Goal: Transaction & Acquisition: Purchase product/service

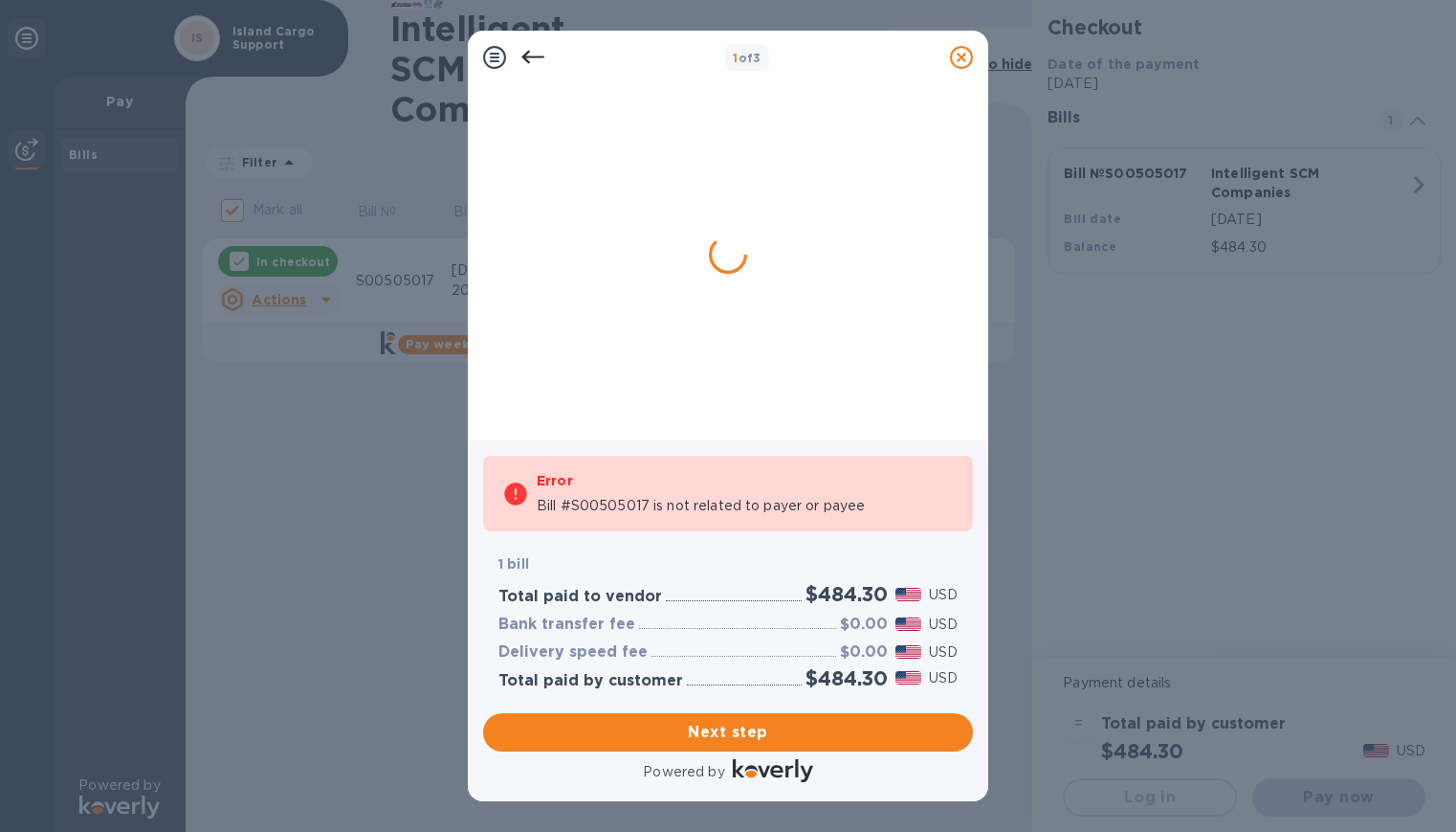
drag, startPoint x: 583, startPoint y: 486, endPoint x: 587, endPoint y: 499, distance: 13.6
click at [583, 486] on div "Error" at bounding box center [745, 480] width 417 height 23
click at [545, 56] on div at bounding box center [533, 58] width 39 height 39
click at [532, 55] on icon at bounding box center [533, 58] width 23 height 23
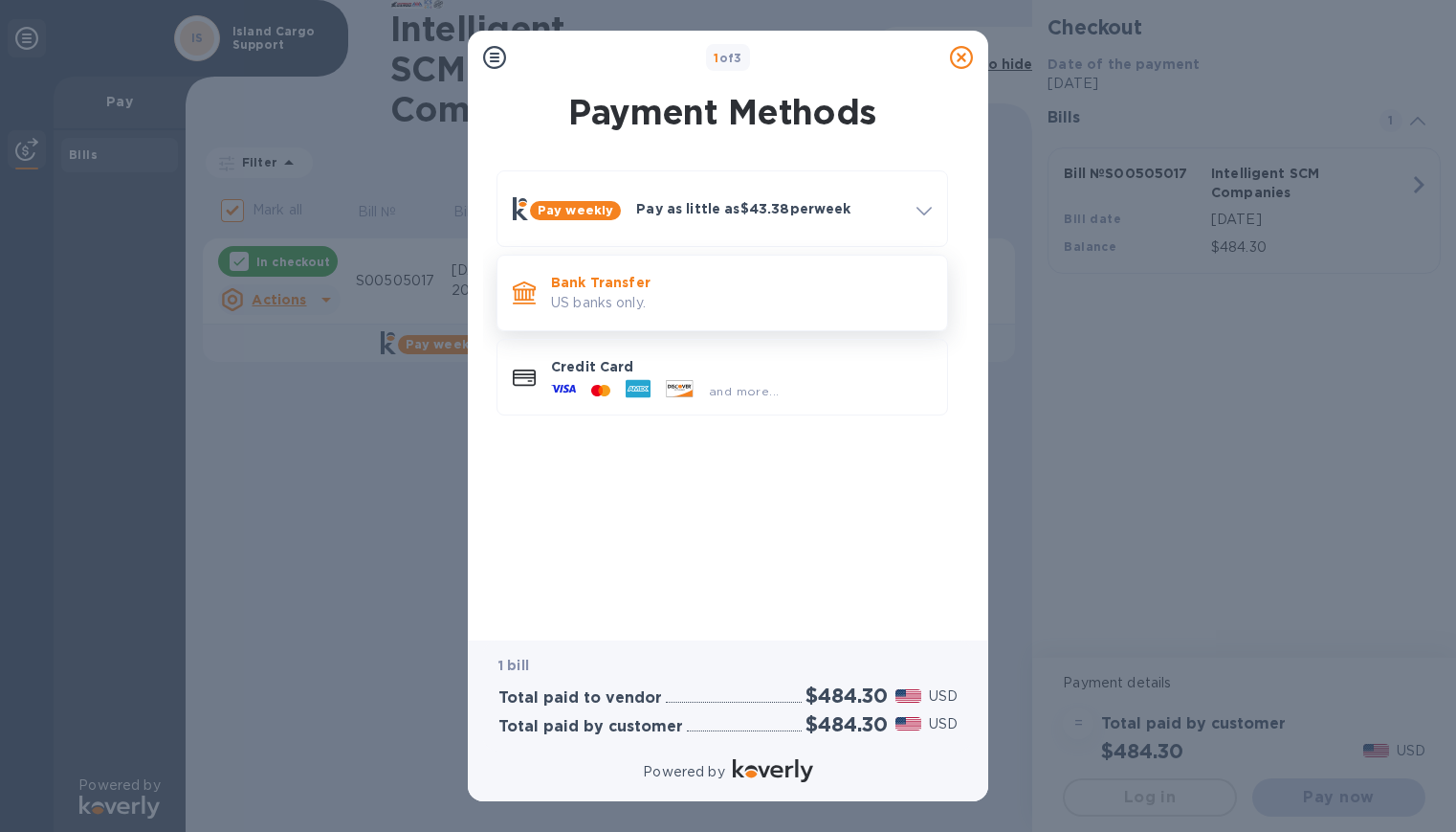
click at [645, 309] on p "US banks only." at bounding box center [741, 303] width 381 height 20
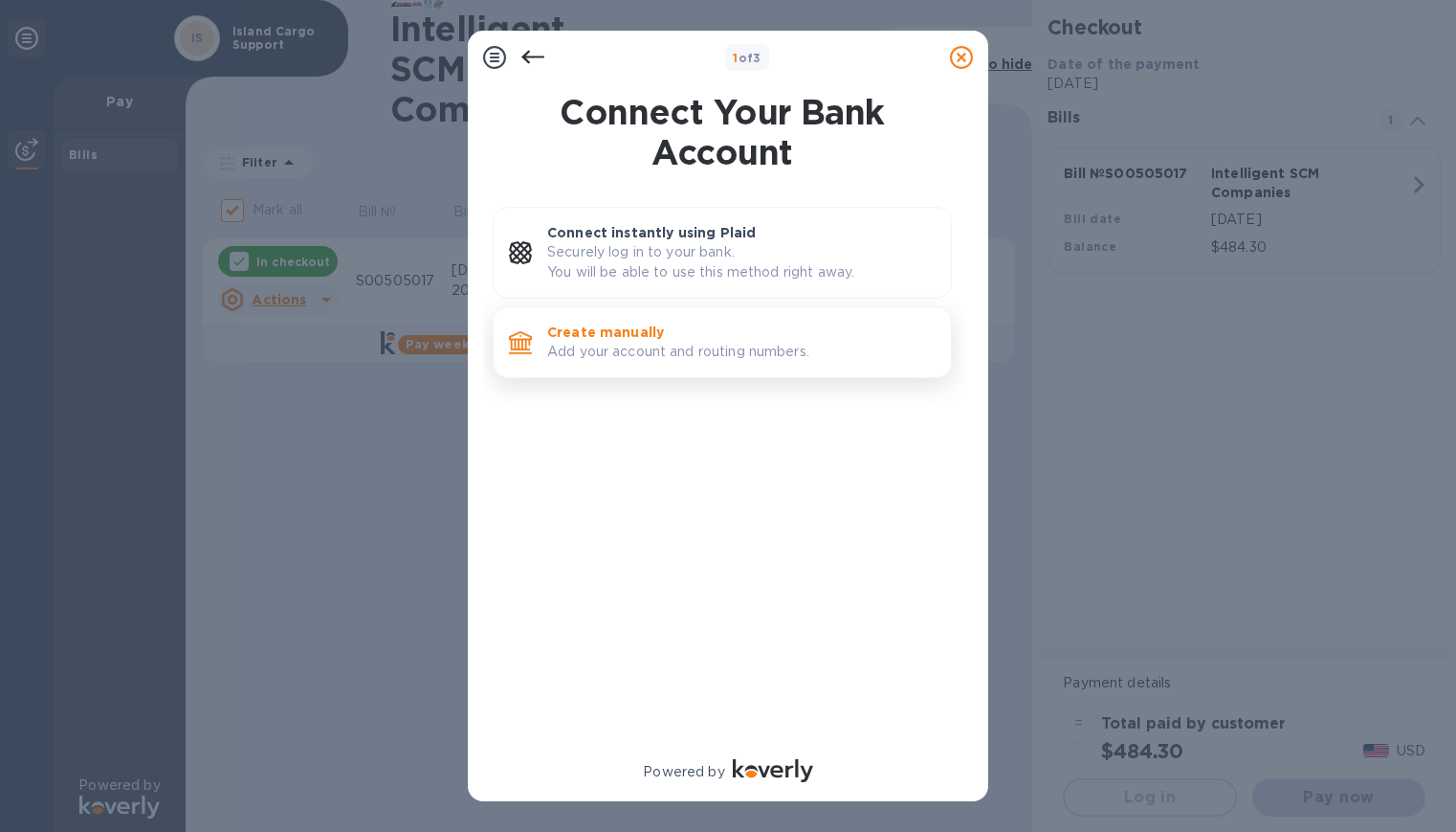
click at [634, 331] on p "Create manually" at bounding box center [741, 333] width 388 height 19
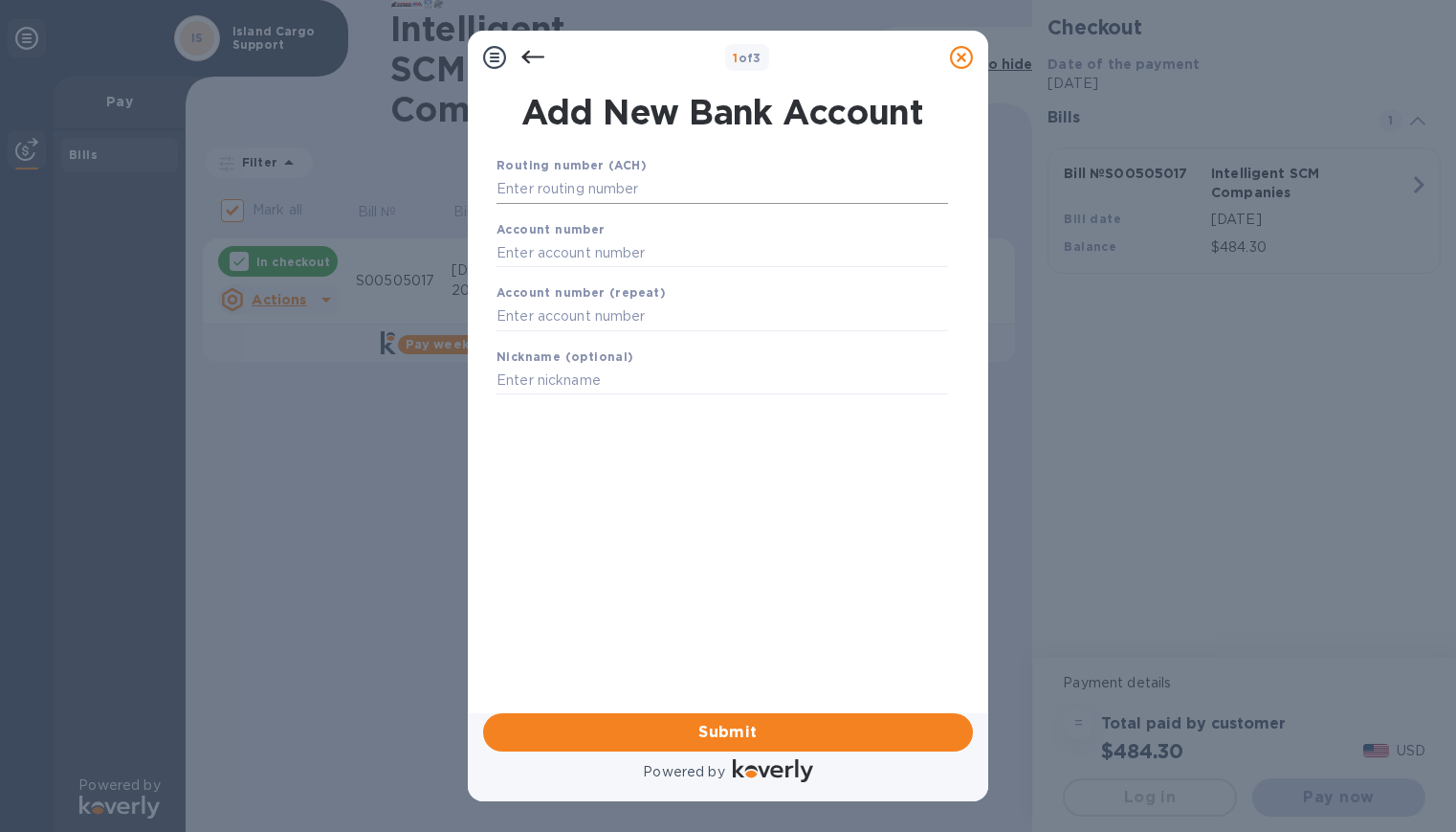
click at [628, 198] on input "text" at bounding box center [722, 190] width 452 height 29
click at [579, 164] on b "Routing number (ACH)" at bounding box center [571, 165] width 150 height 14
click at [571, 179] on input "text" at bounding box center [722, 190] width 452 height 29
paste input "121404048"
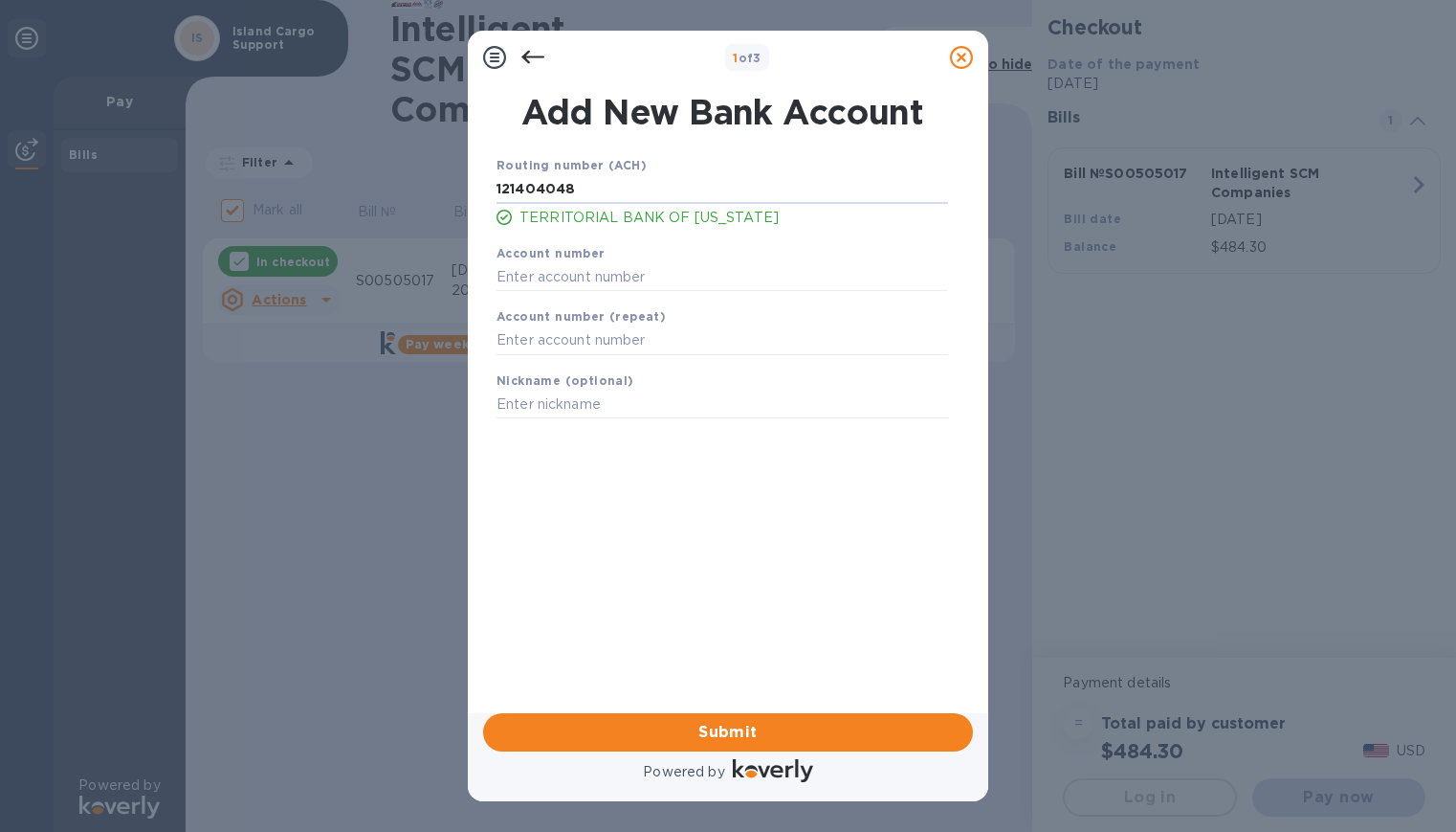
type input "121404048"
click at [550, 270] on input "text" at bounding box center [722, 277] width 452 height 29
paste input "01100913800"
type input "01100913800"
click at [570, 327] on input "text" at bounding box center [722, 340] width 452 height 29
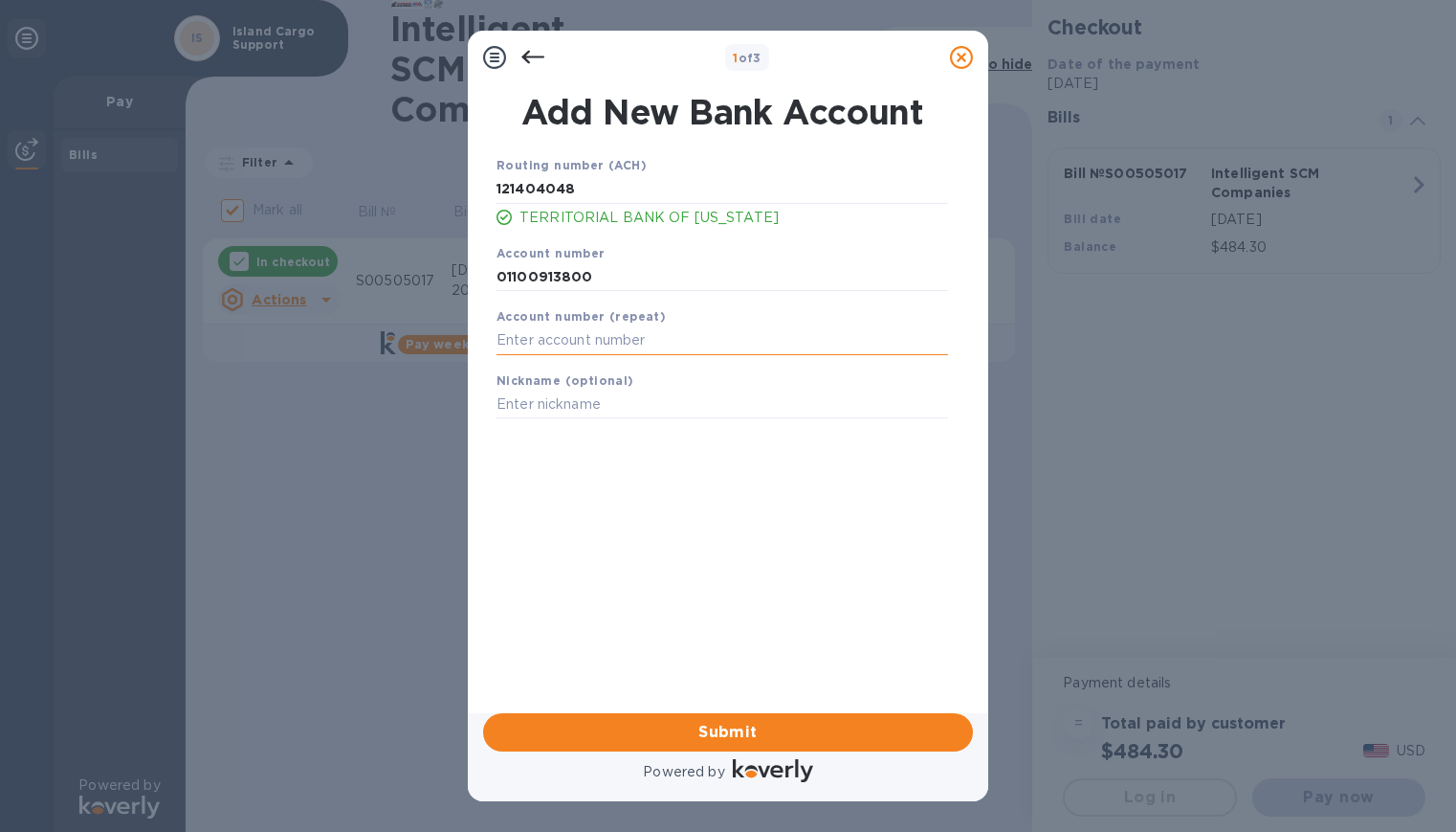
paste input "01100913800"
type input "01100913800"
click at [576, 408] on input "text" at bounding box center [722, 405] width 452 height 29
type input "[PERSON_NAME]"
click at [646, 738] on span "Submit" at bounding box center [728, 732] width 459 height 23
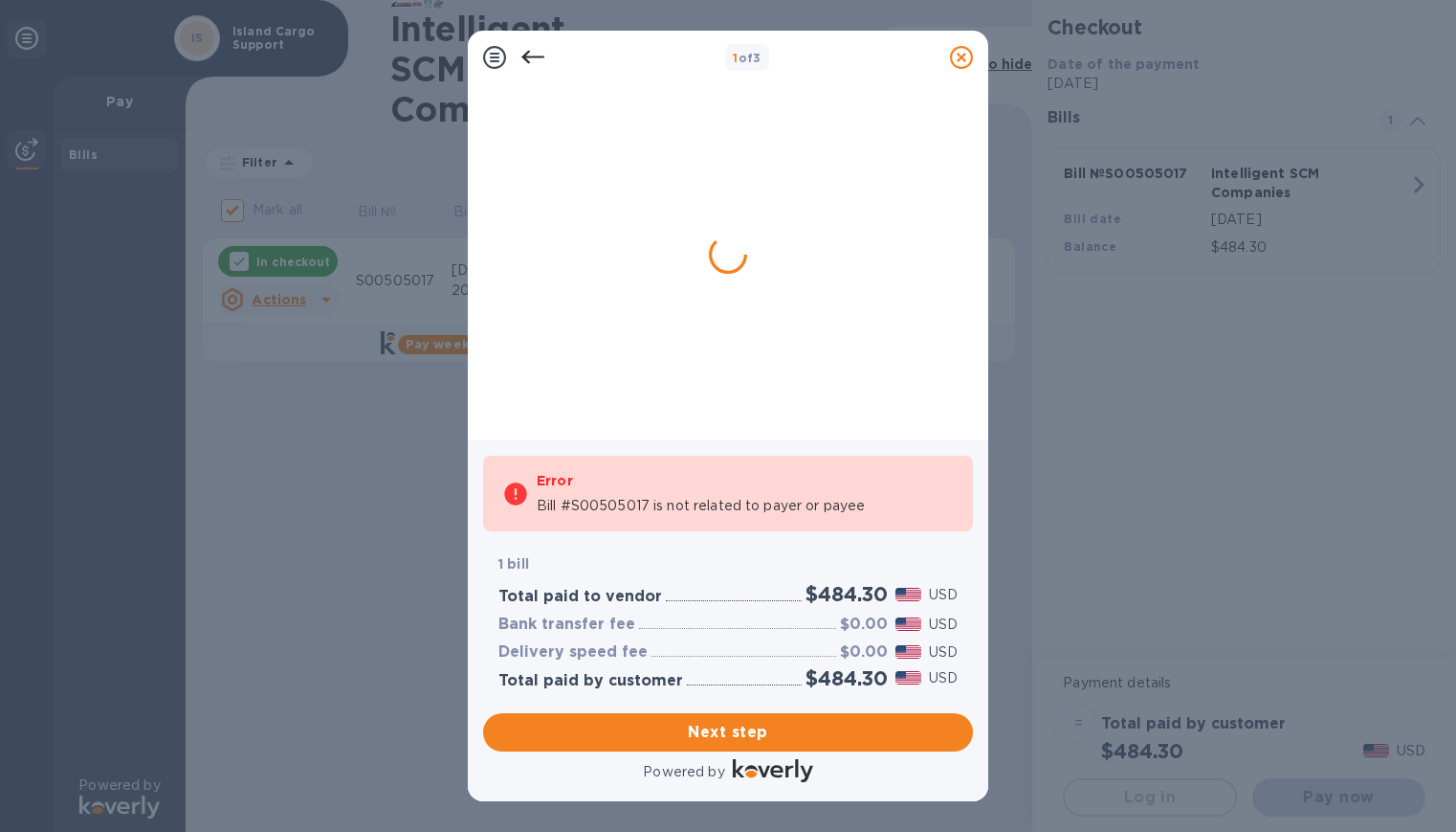
click at [537, 57] on icon at bounding box center [533, 58] width 23 height 13
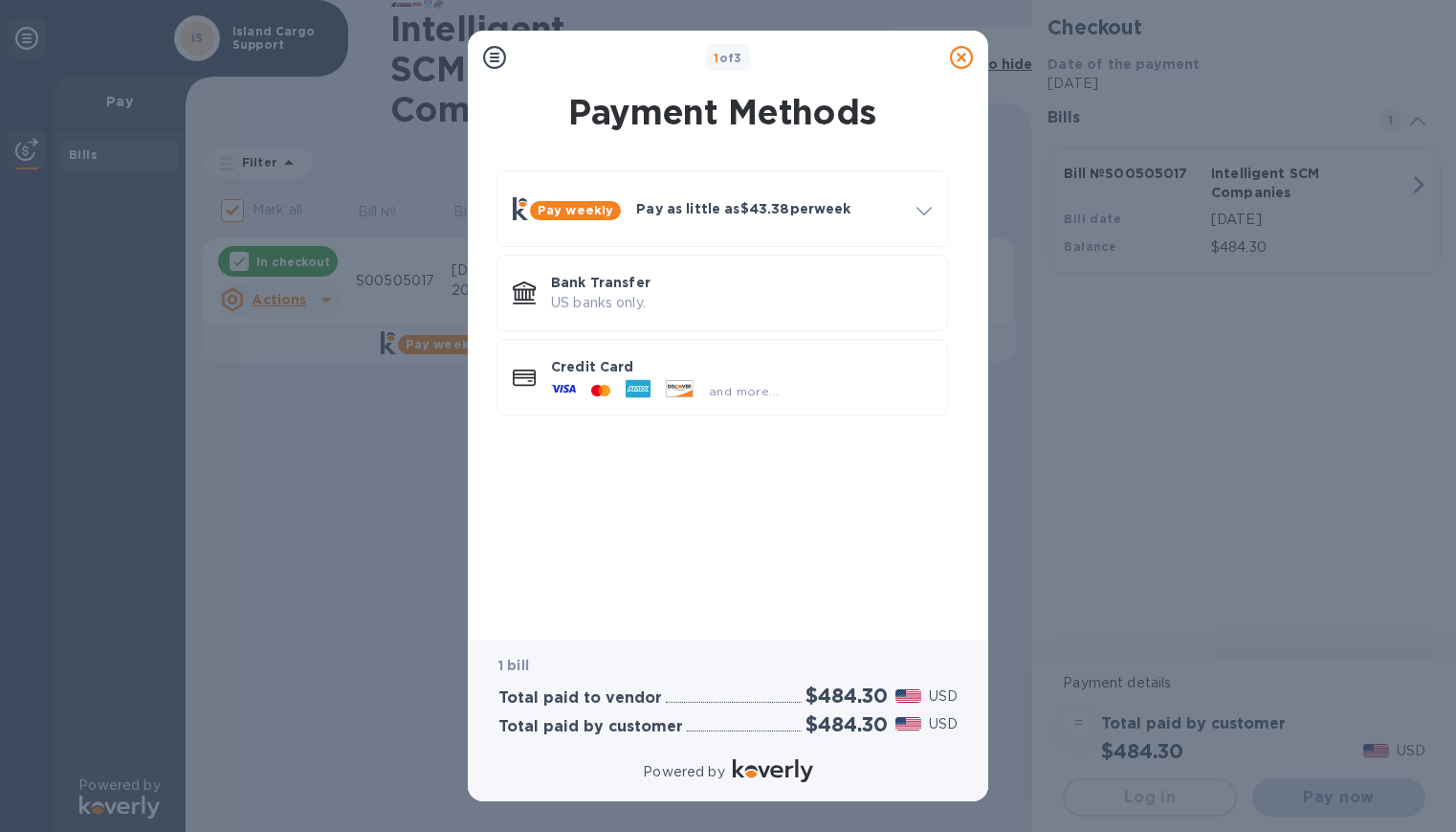
click at [480, 53] on div at bounding box center [494, 58] width 39 height 39
click at [486, 55] on icon at bounding box center [494, 58] width 23 height 23
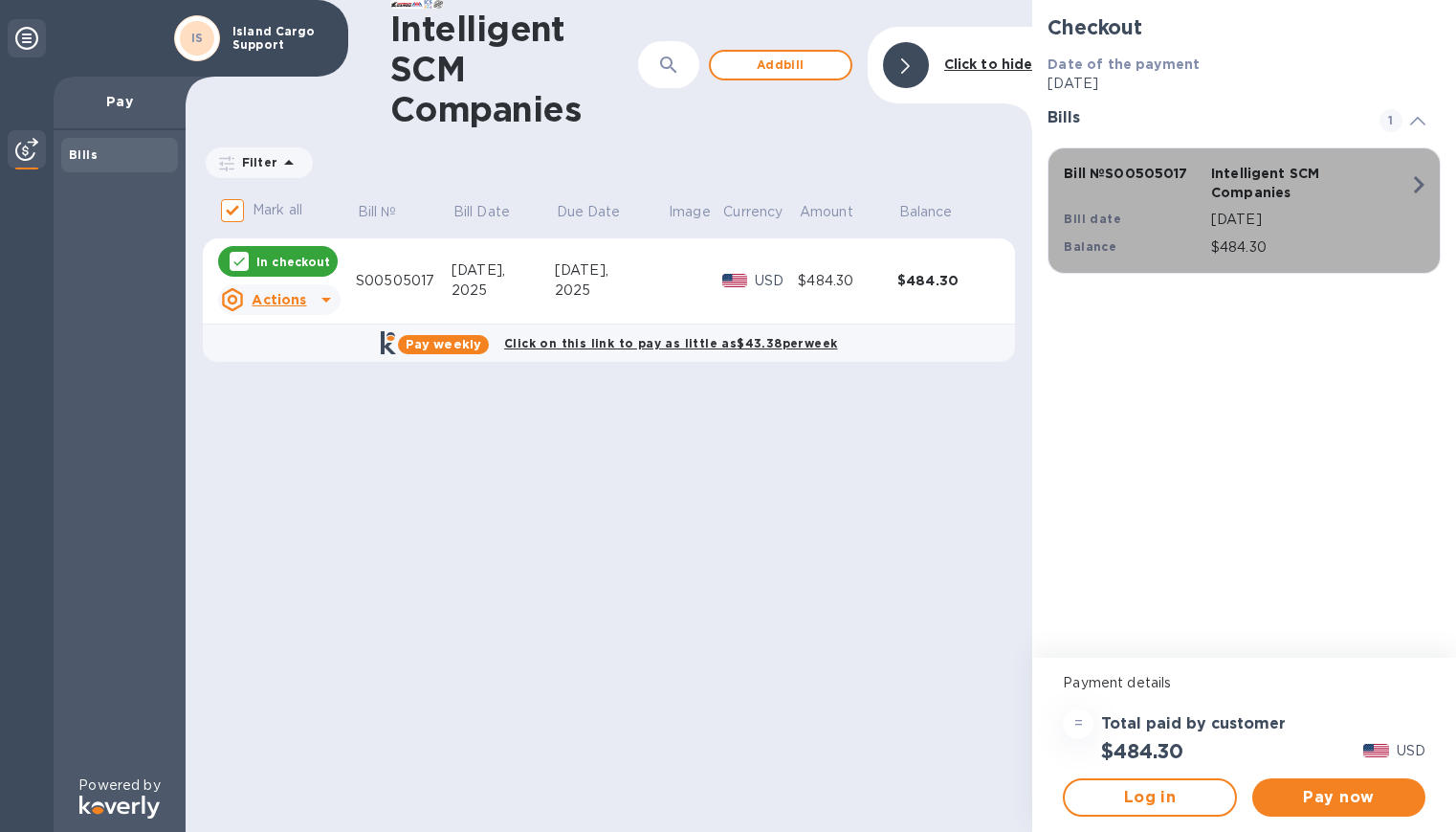
click at [1270, 178] on p "Intelligent SCM Companies" at bounding box center [1281, 183] width 140 height 39
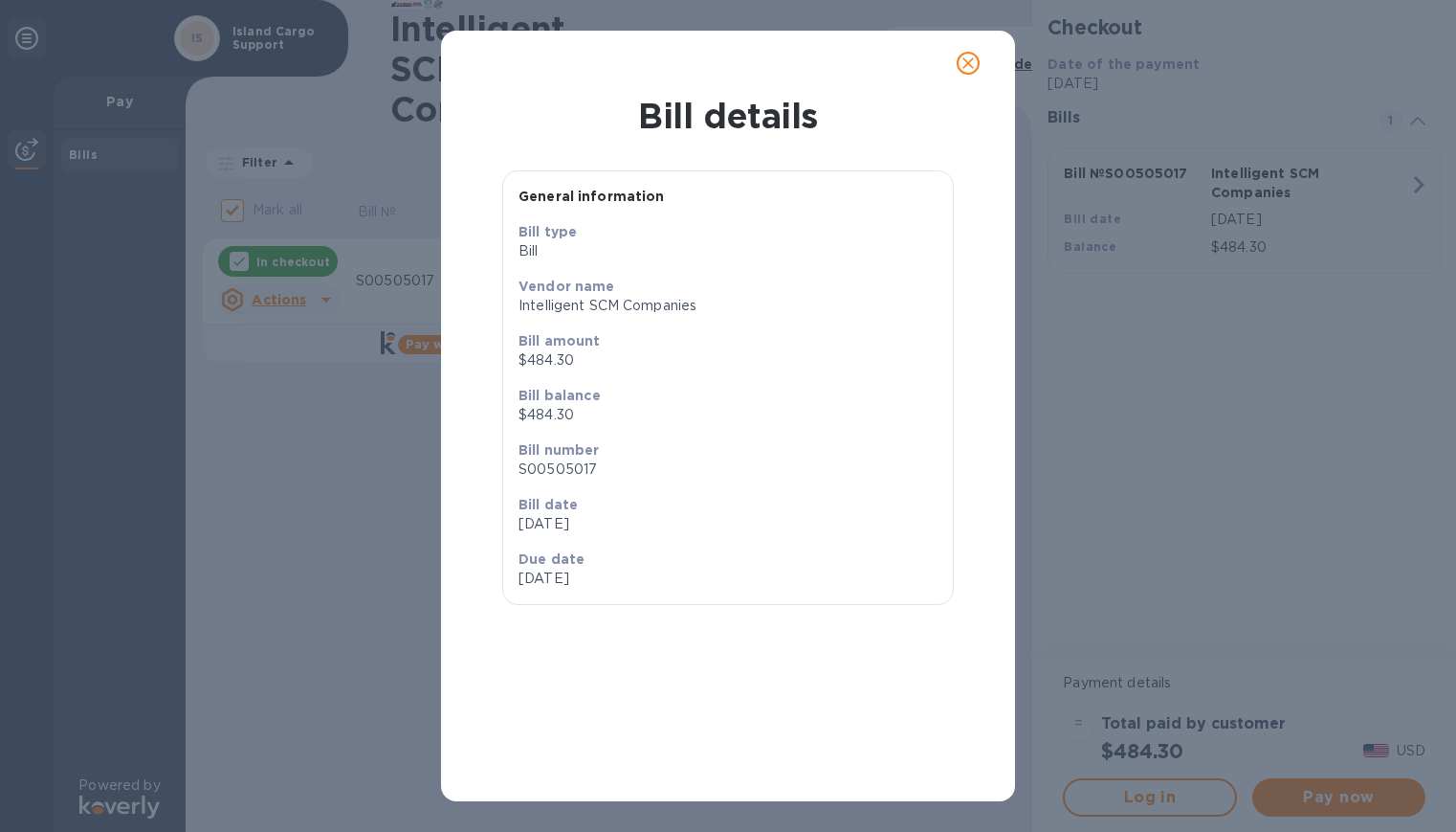
click at [948, 67] on button "close" at bounding box center [968, 64] width 46 height 46
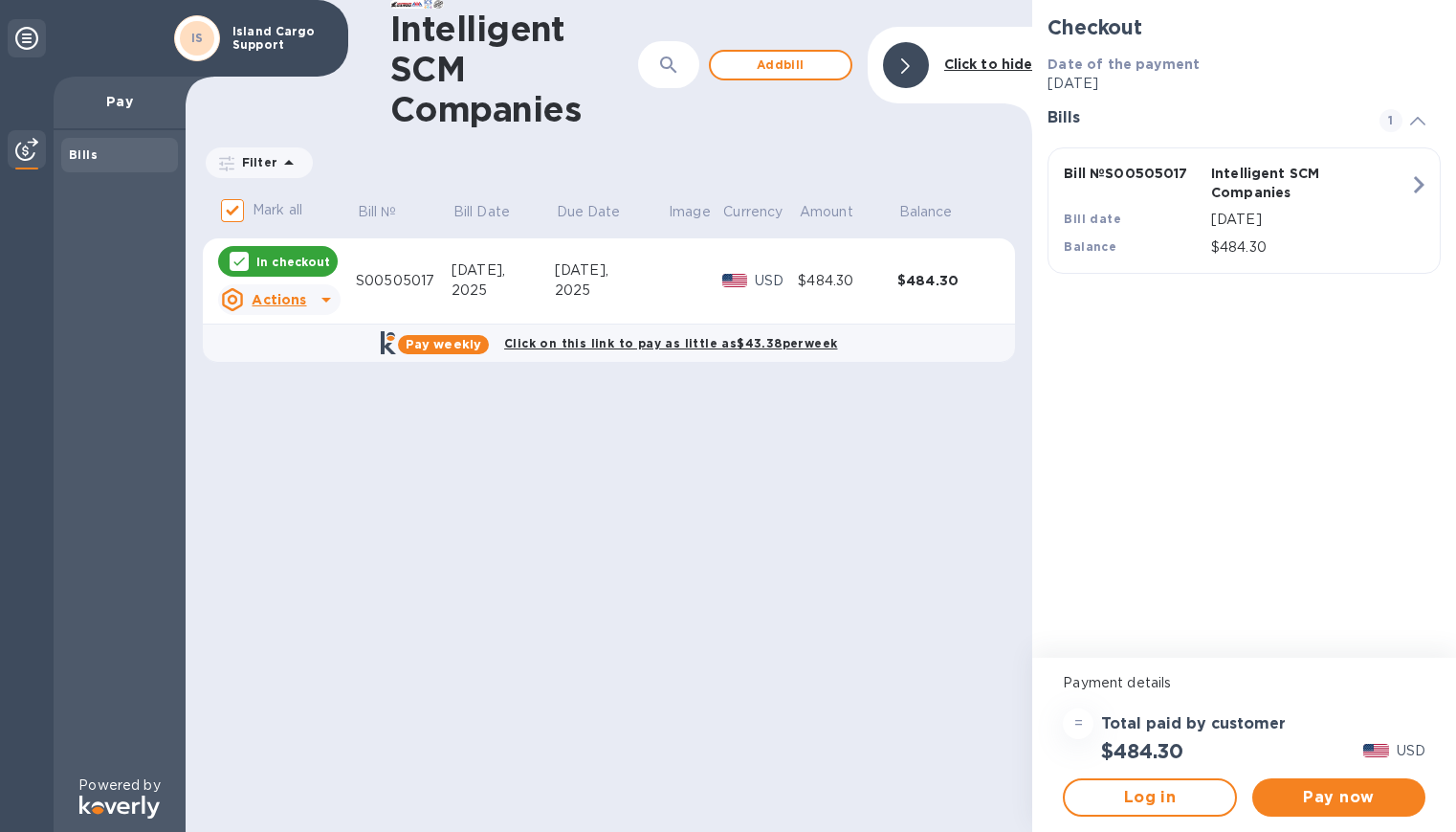
click at [297, 303] on u "Actions" at bounding box center [278, 300] width 55 height 15
click at [307, 377] on b "Open bill" at bounding box center [304, 377] width 65 height 15
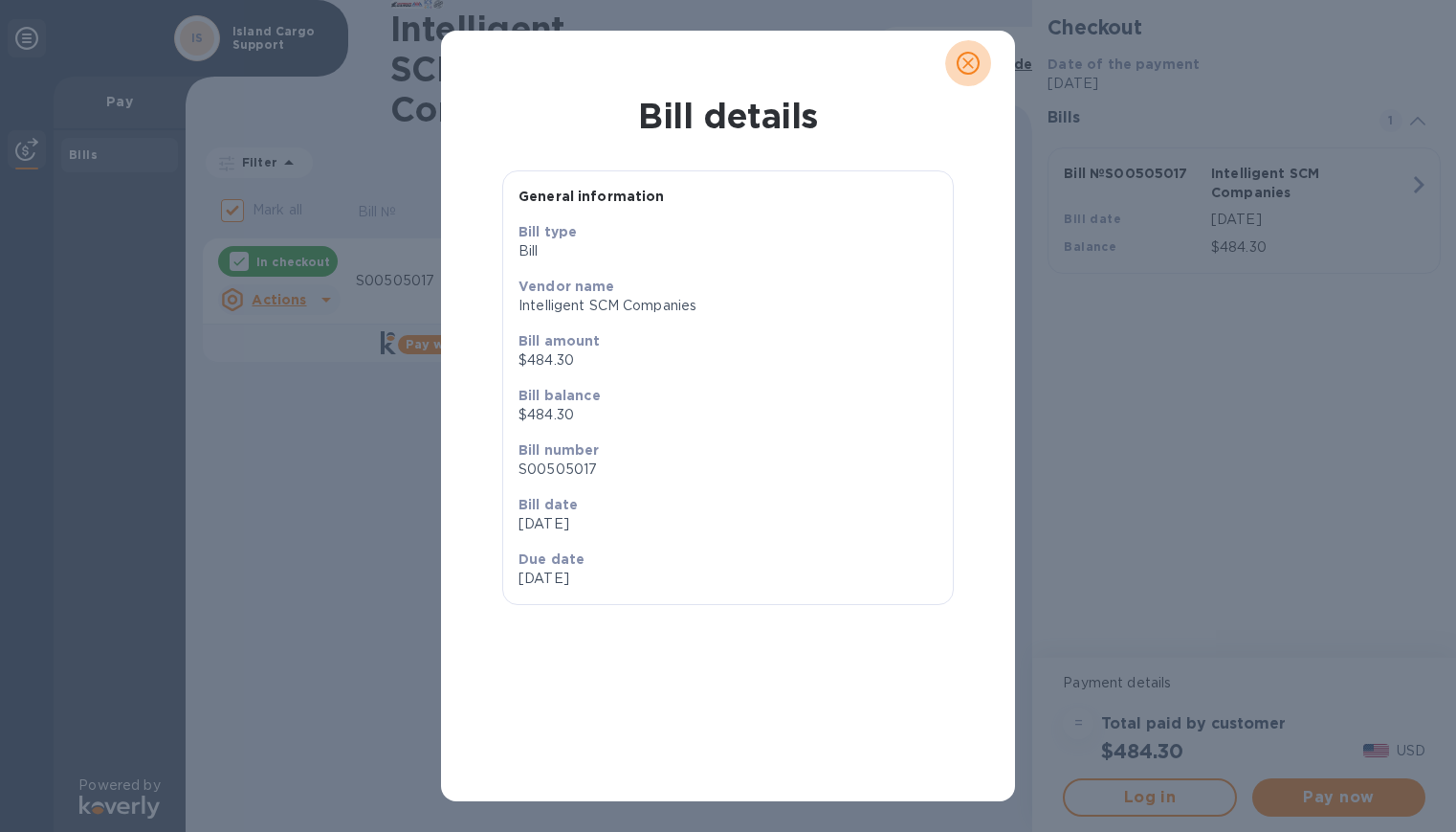
click at [973, 64] on icon "close" at bounding box center [968, 64] width 19 height 19
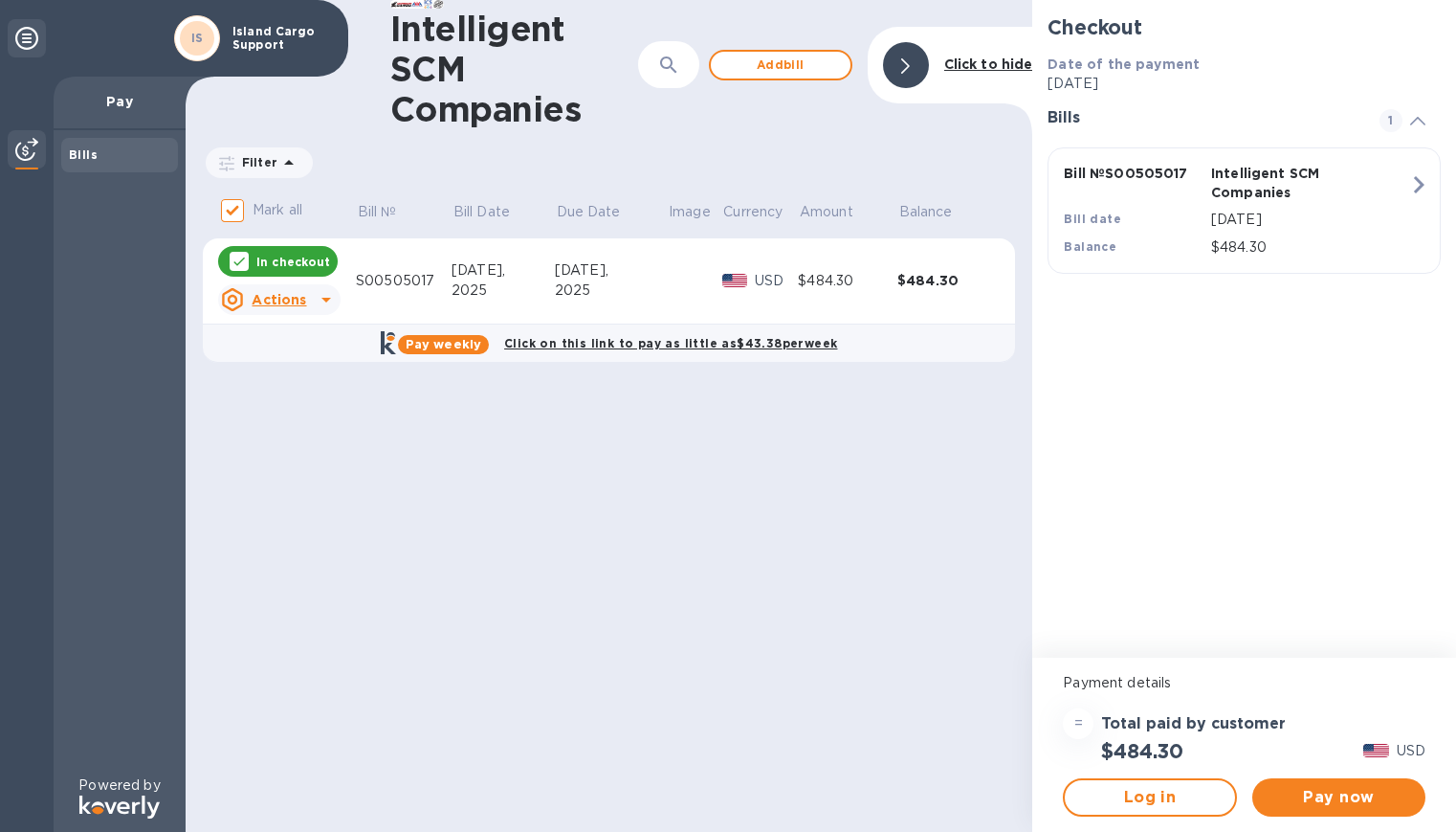
click at [278, 299] on u "Actions" at bounding box center [278, 300] width 55 height 15
click at [282, 431] on p "Delete" at bounding box center [296, 423] width 48 height 20
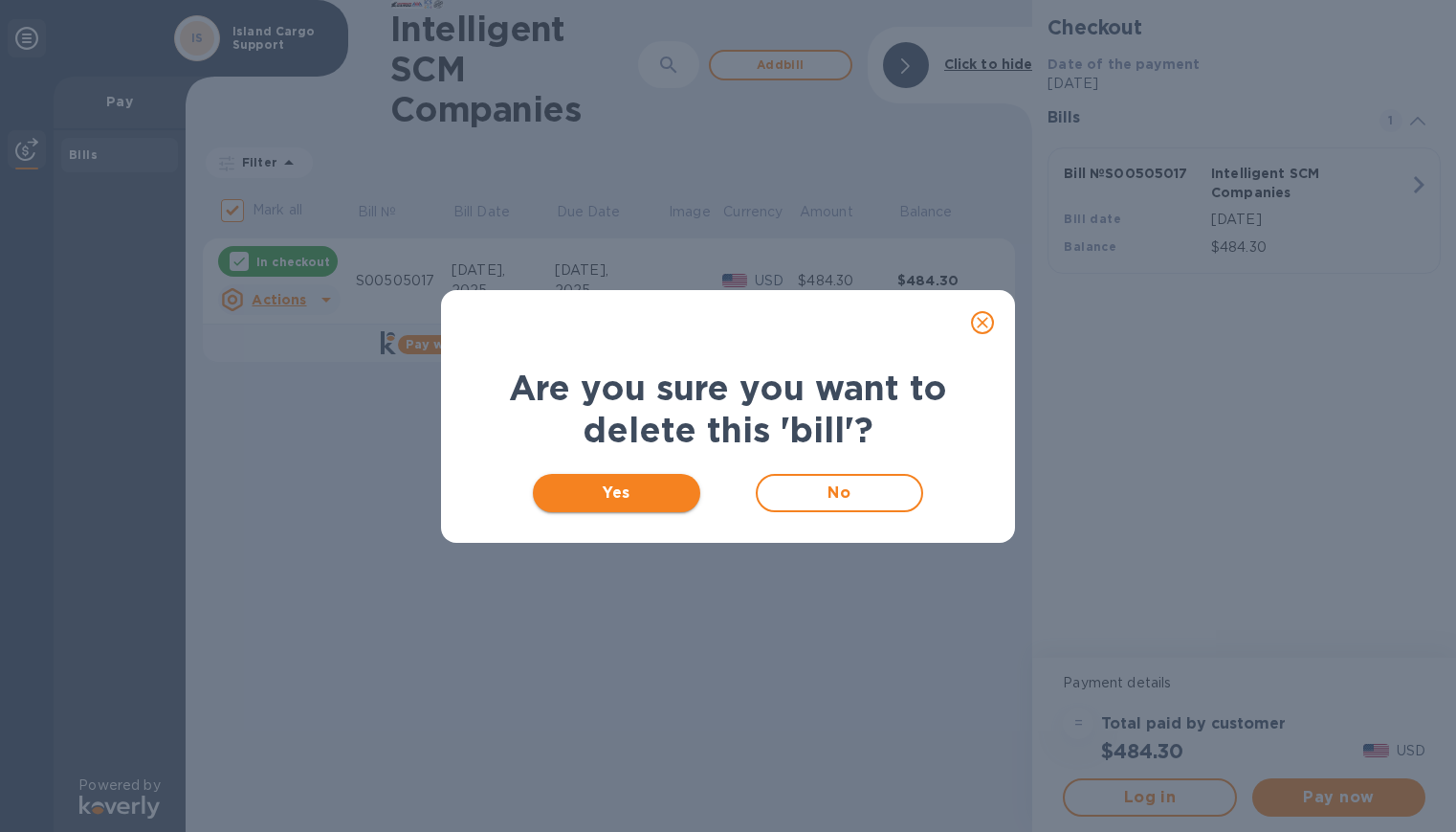
click at [646, 489] on span "Yes" at bounding box center [617, 493] width 137 height 23
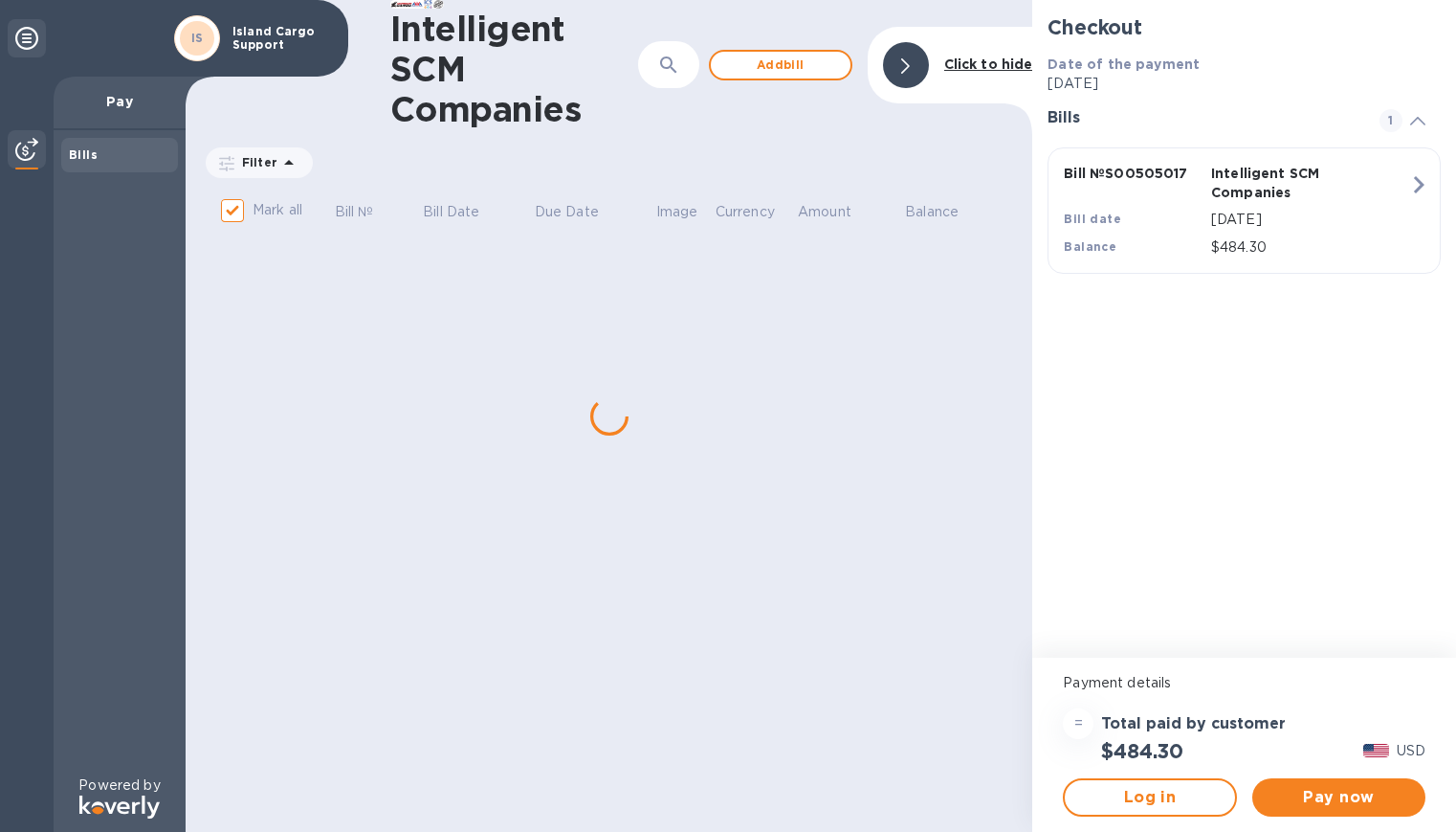
checkbox input "false"
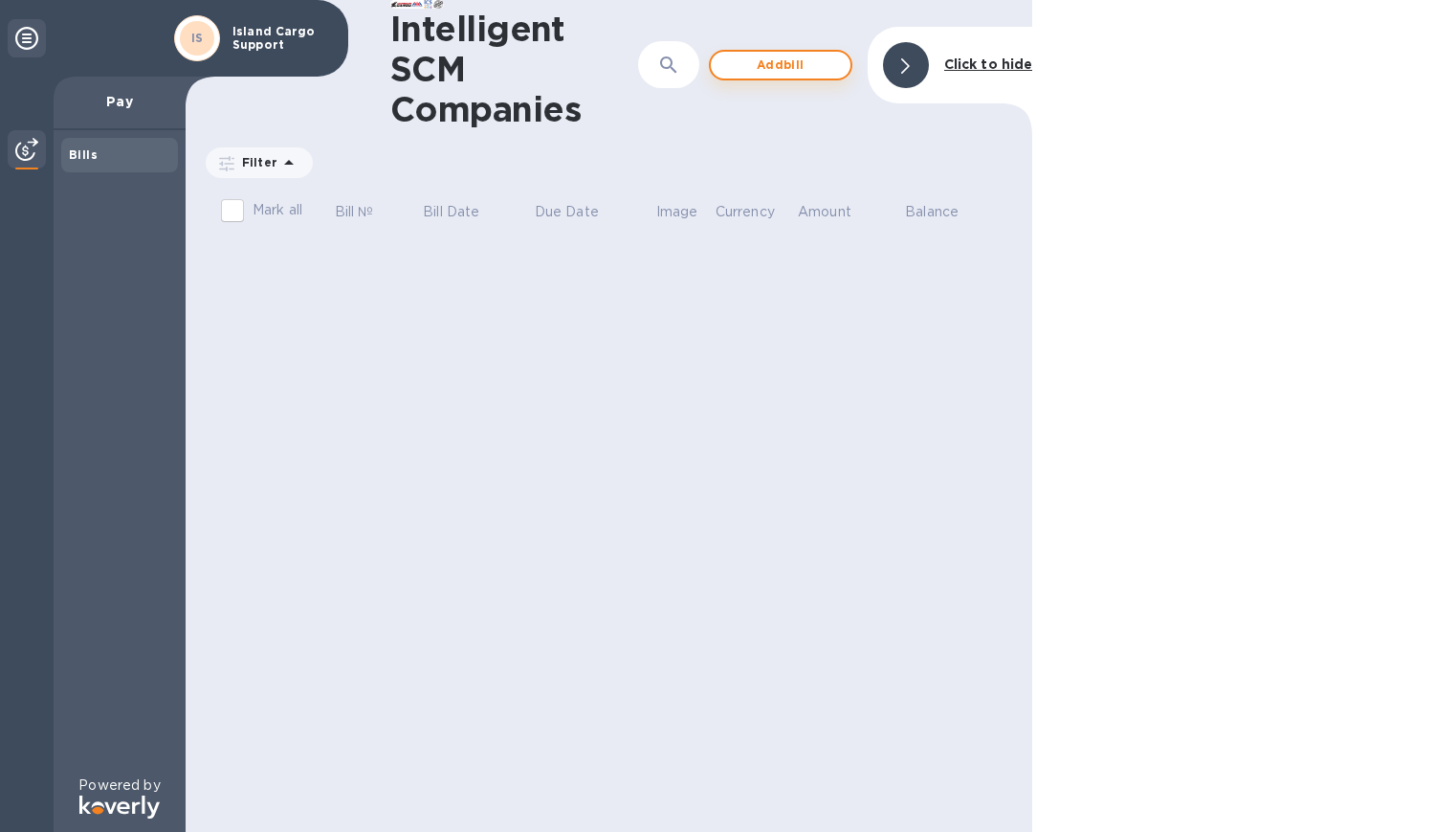
click at [781, 72] on span "Add bill" at bounding box center [780, 66] width 109 height 23
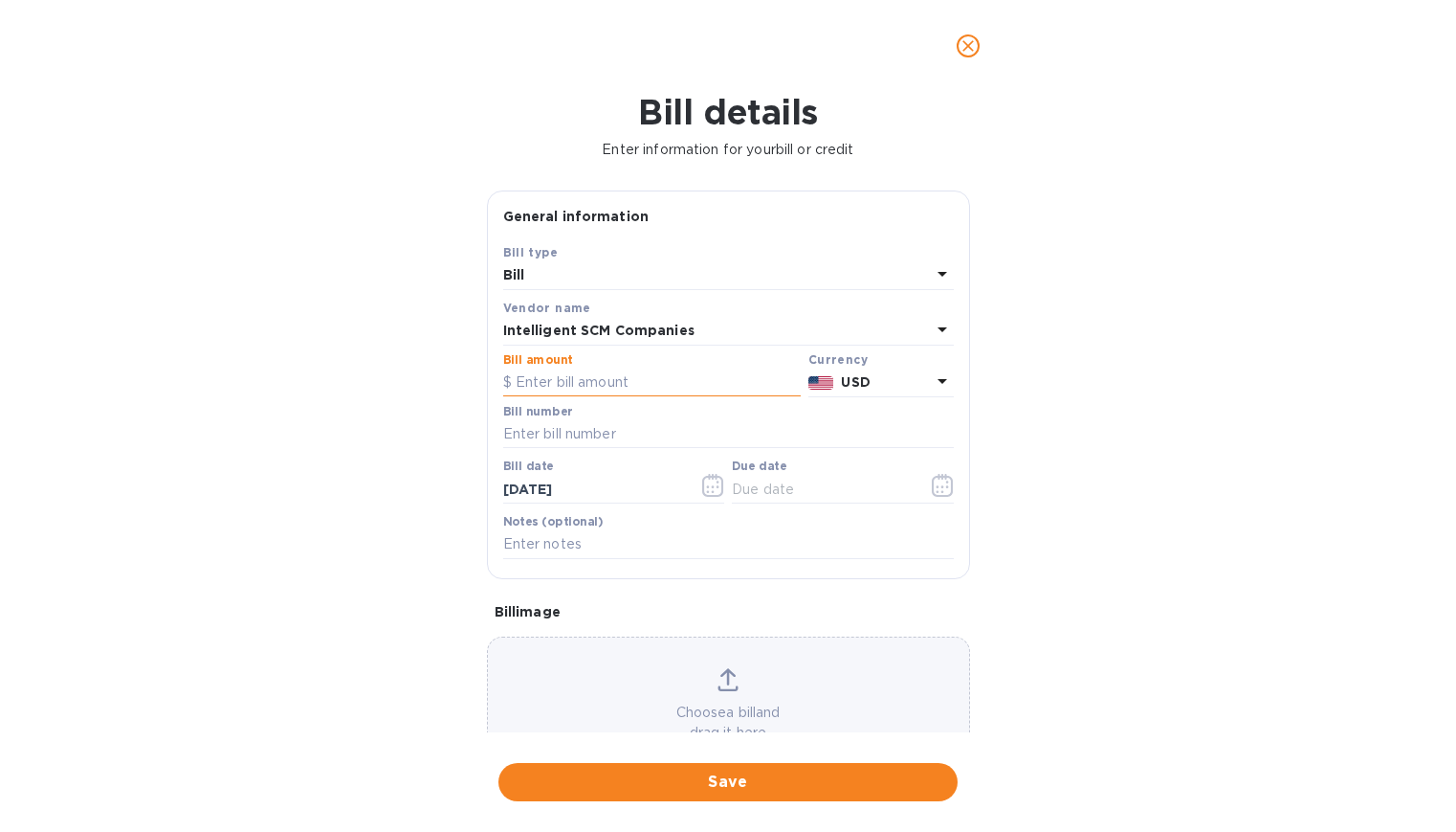
click at [562, 384] on input "text" at bounding box center [651, 383] width 298 height 29
click at [600, 386] on input "text" at bounding box center [651, 383] width 298 height 29
type input "484.30"
click at [669, 443] on input "text" at bounding box center [728, 435] width 451 height 29
type input "s"
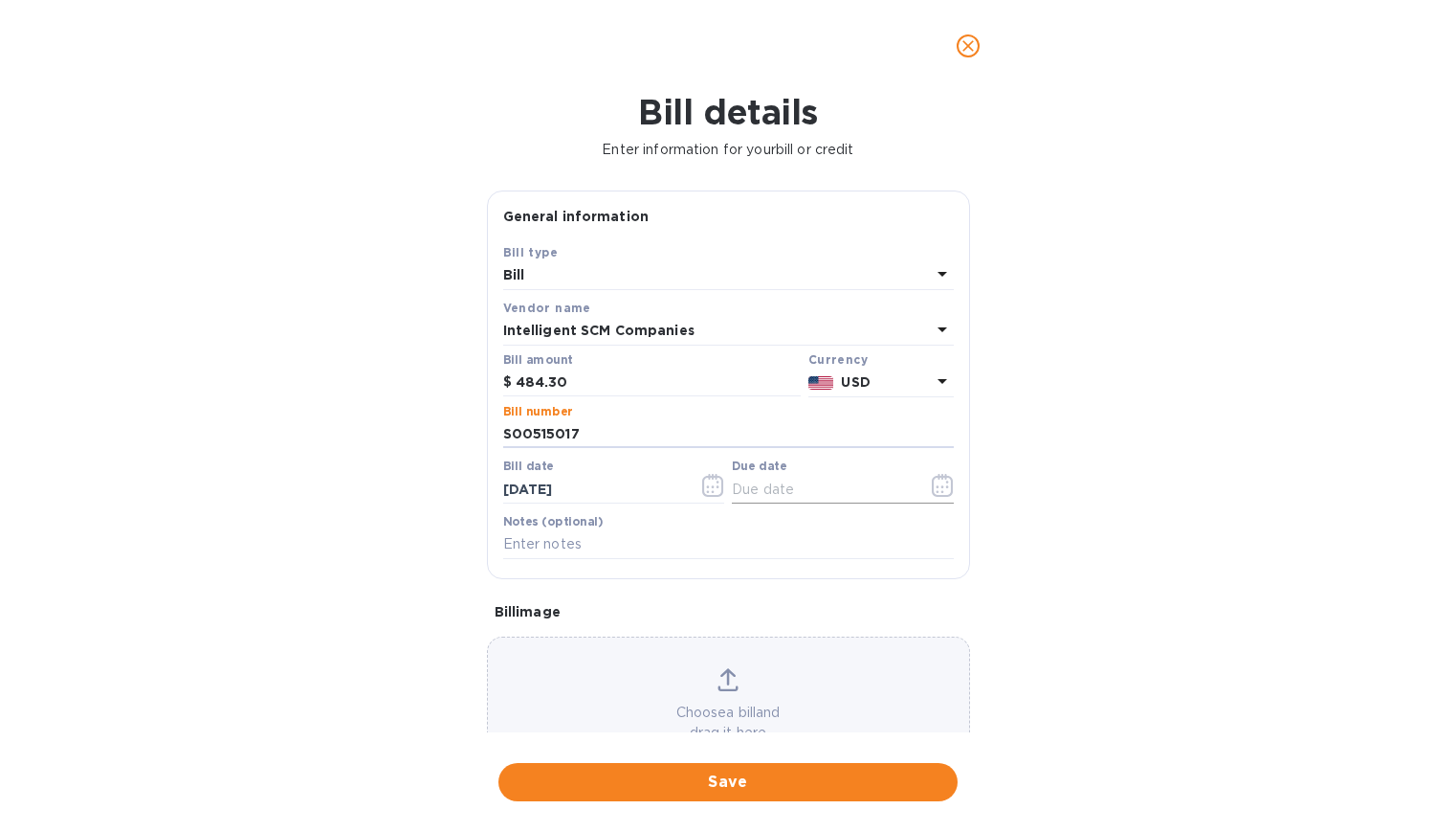
type input "S00515017"
click at [932, 480] on icon "button" at bounding box center [942, 485] width 22 height 23
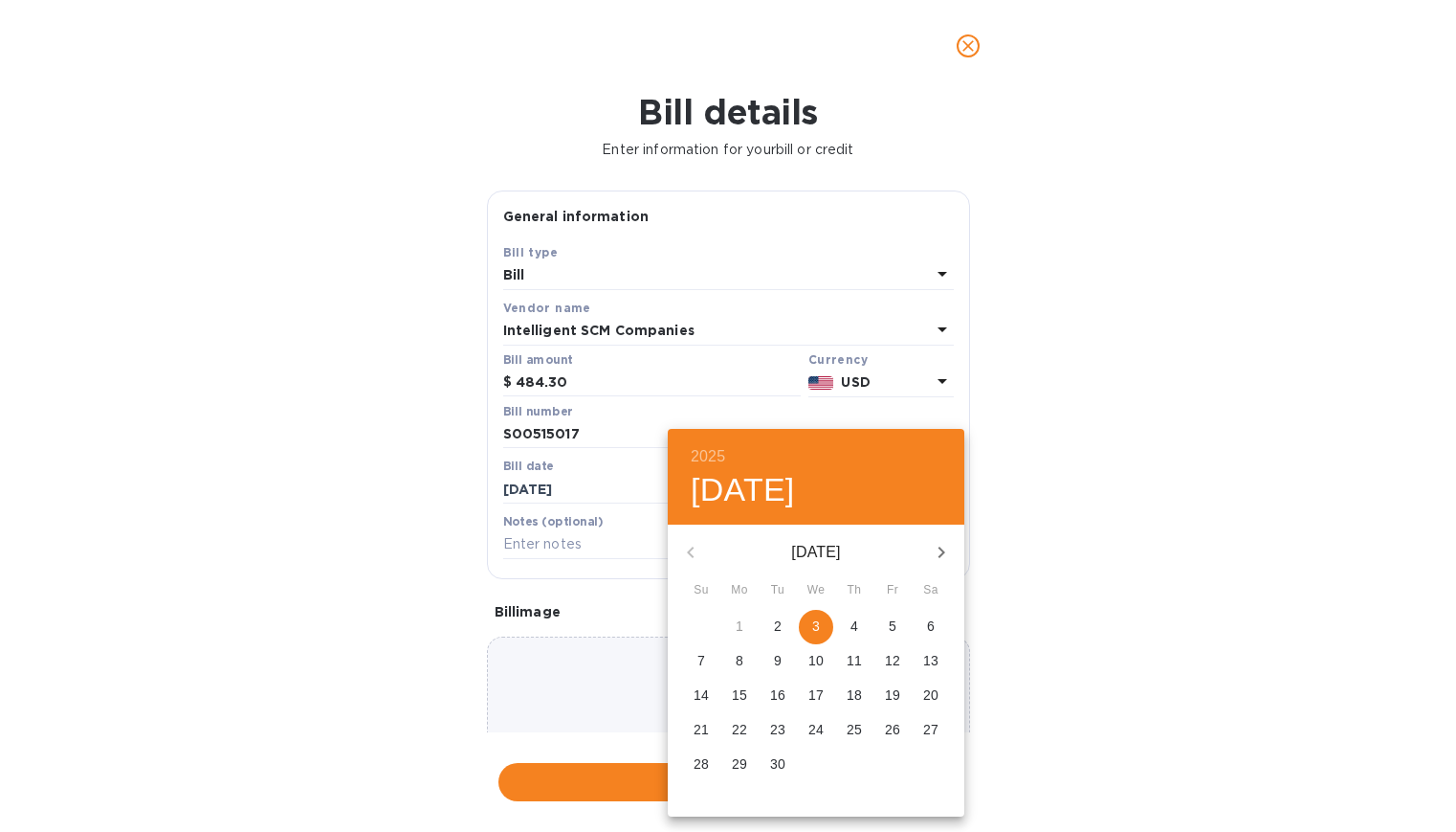
click at [689, 549] on div "[DATE]" at bounding box center [816, 552] width 297 height 46
click at [934, 555] on icon "button" at bounding box center [941, 552] width 23 height 23
click at [688, 553] on icon "button" at bounding box center [691, 552] width 23 height 23
click at [688, 553] on div "[DATE] [DATE]" at bounding box center [816, 552] width 297 height 46
click at [688, 553] on div "[DATE]" at bounding box center [816, 552] width 297 height 46
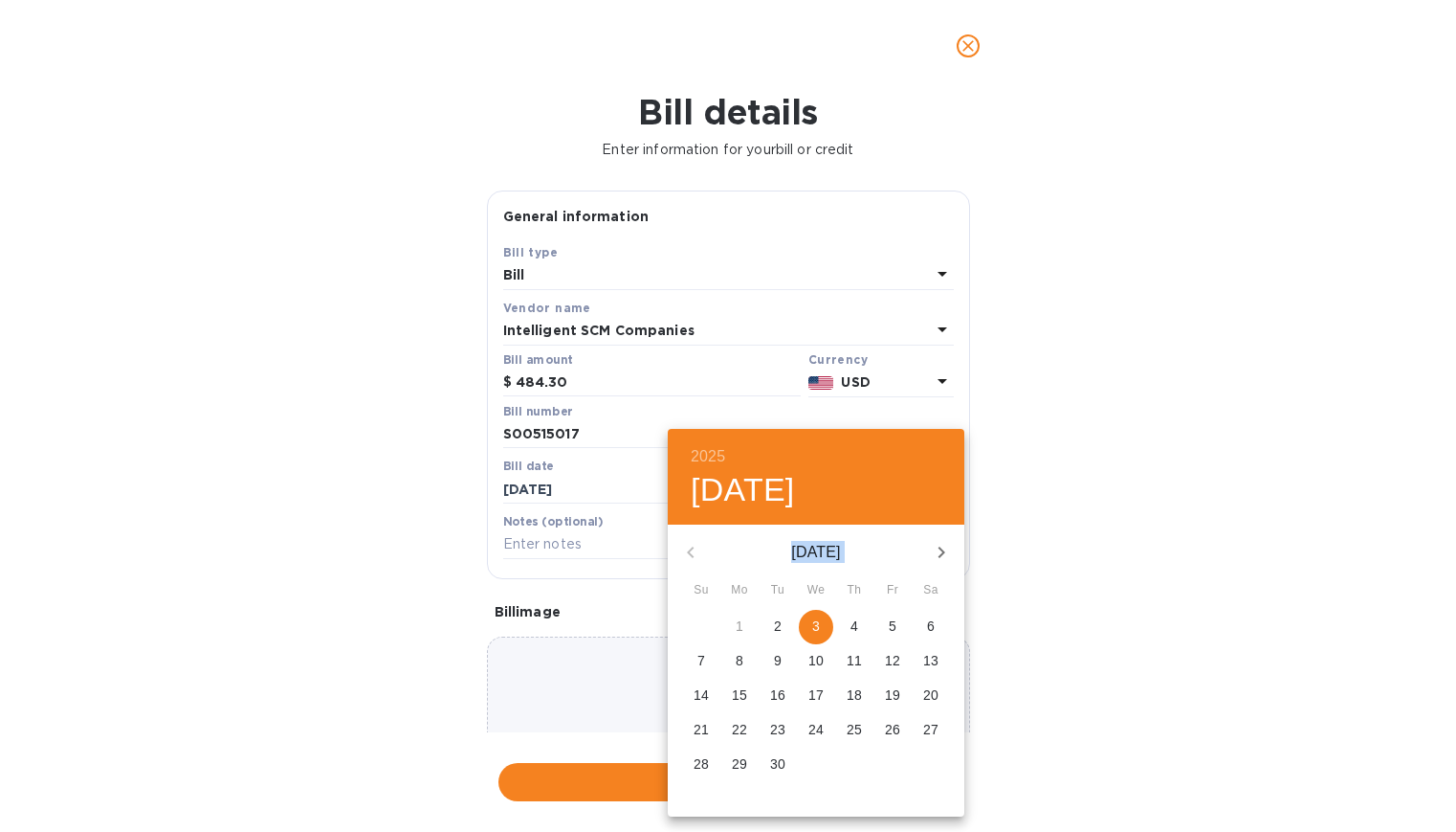
click at [688, 553] on div "[DATE]" at bounding box center [816, 552] width 297 height 46
click at [580, 543] on div at bounding box center [728, 416] width 1456 height 832
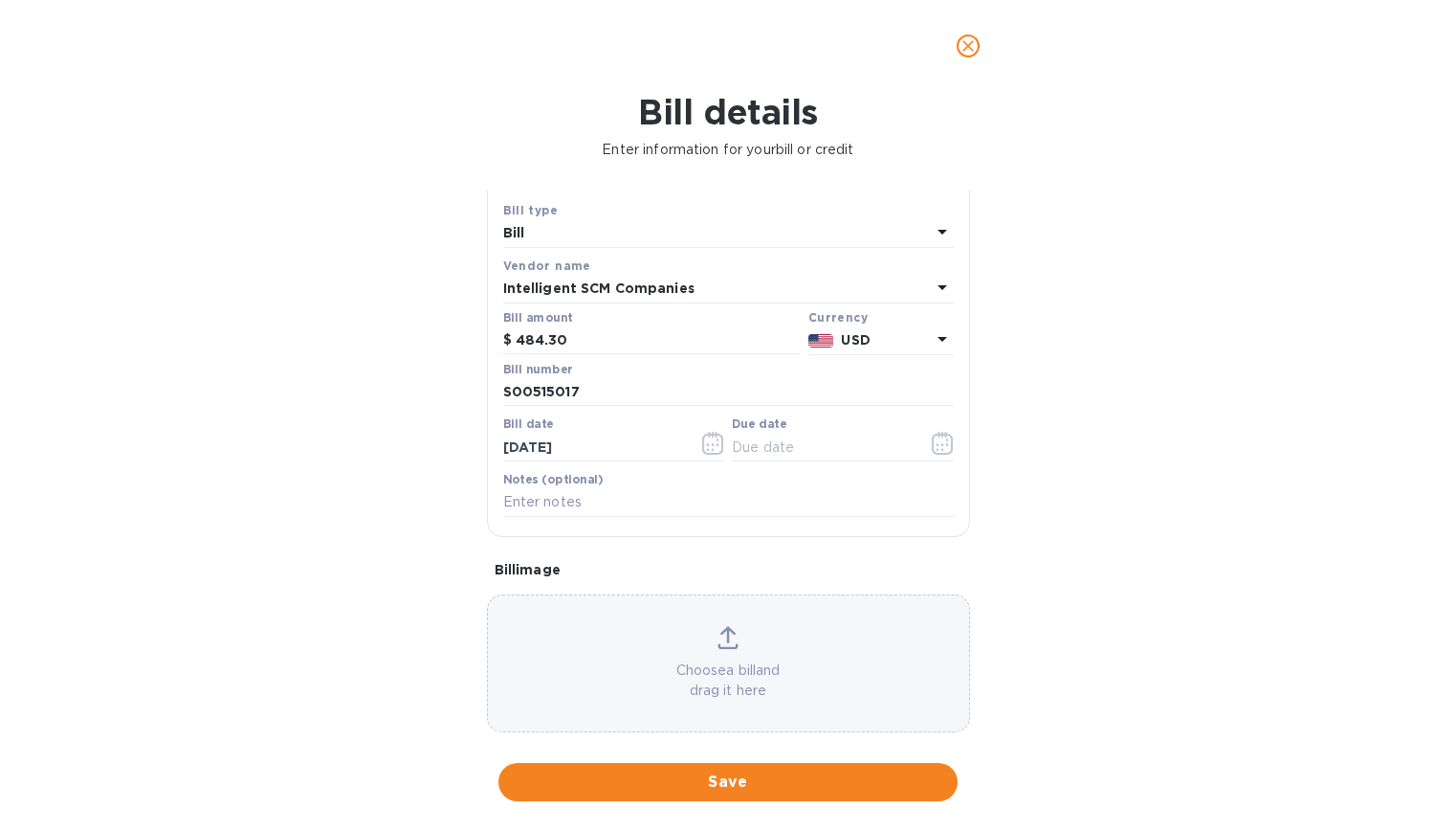
scroll to position [65, 0]
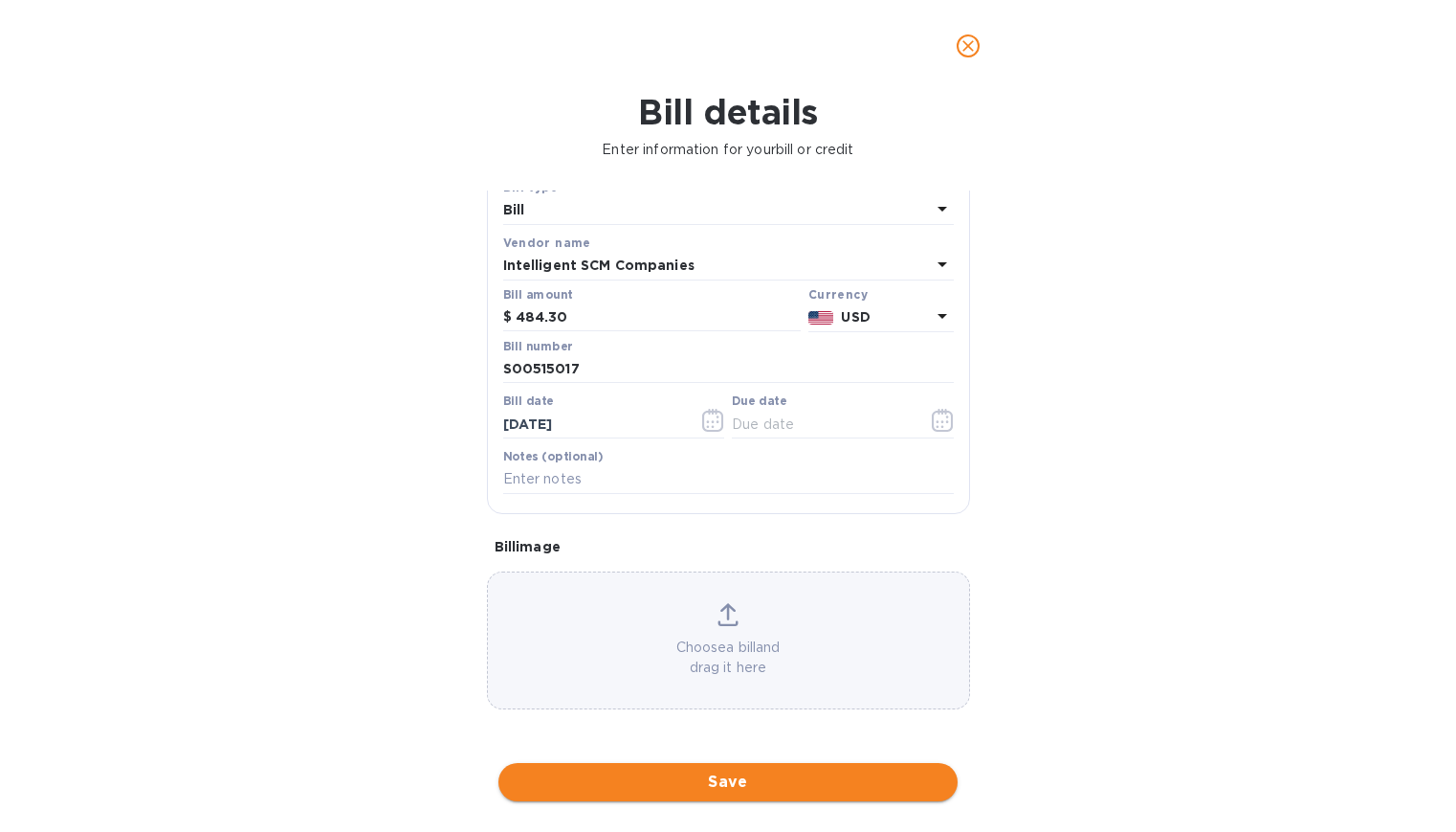
click at [702, 786] on span "Save" at bounding box center [728, 782] width 429 height 23
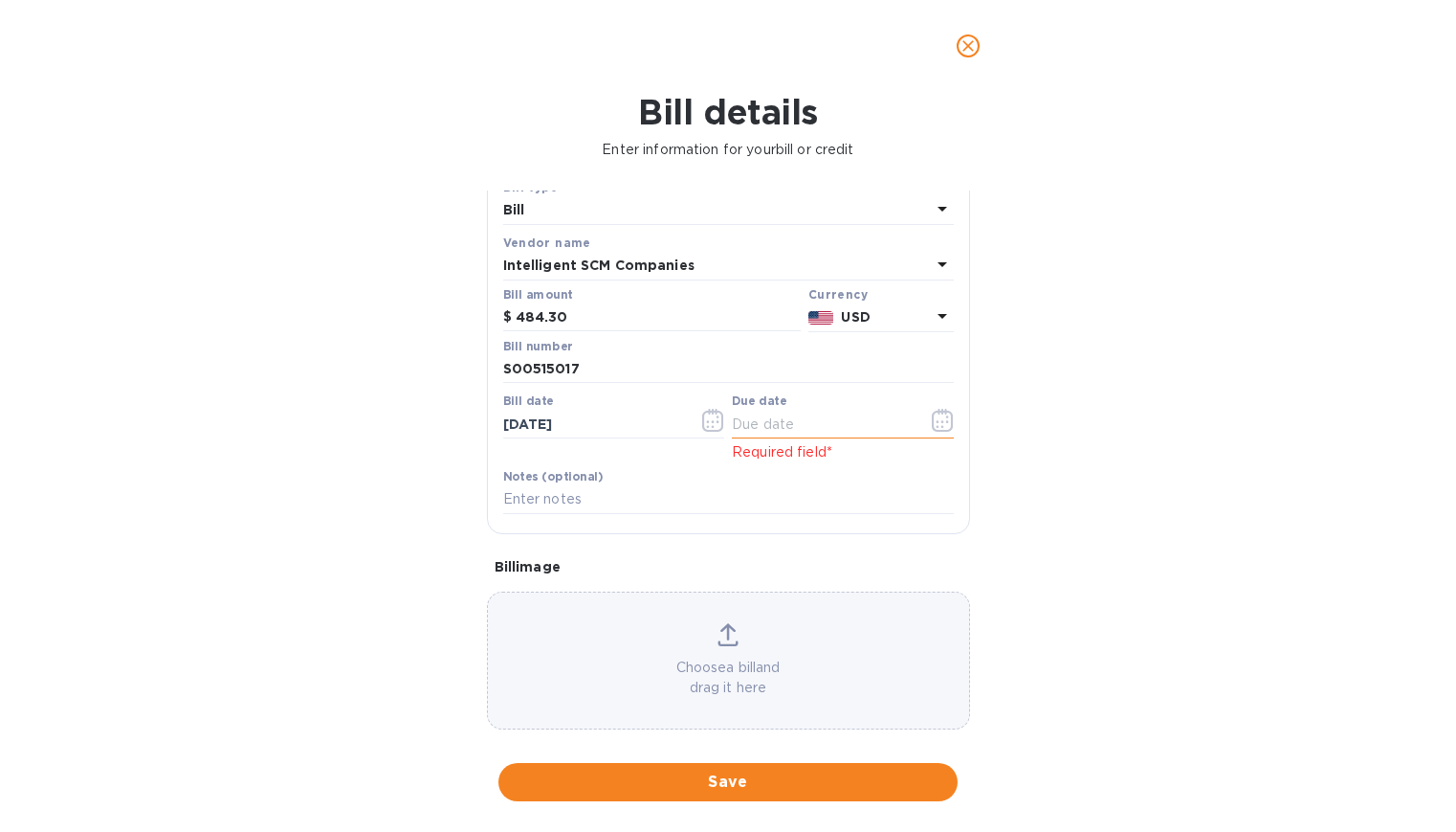
click at [833, 420] on input "text" at bounding box center [822, 424] width 181 height 29
click at [932, 418] on icon "button" at bounding box center [942, 420] width 21 height 23
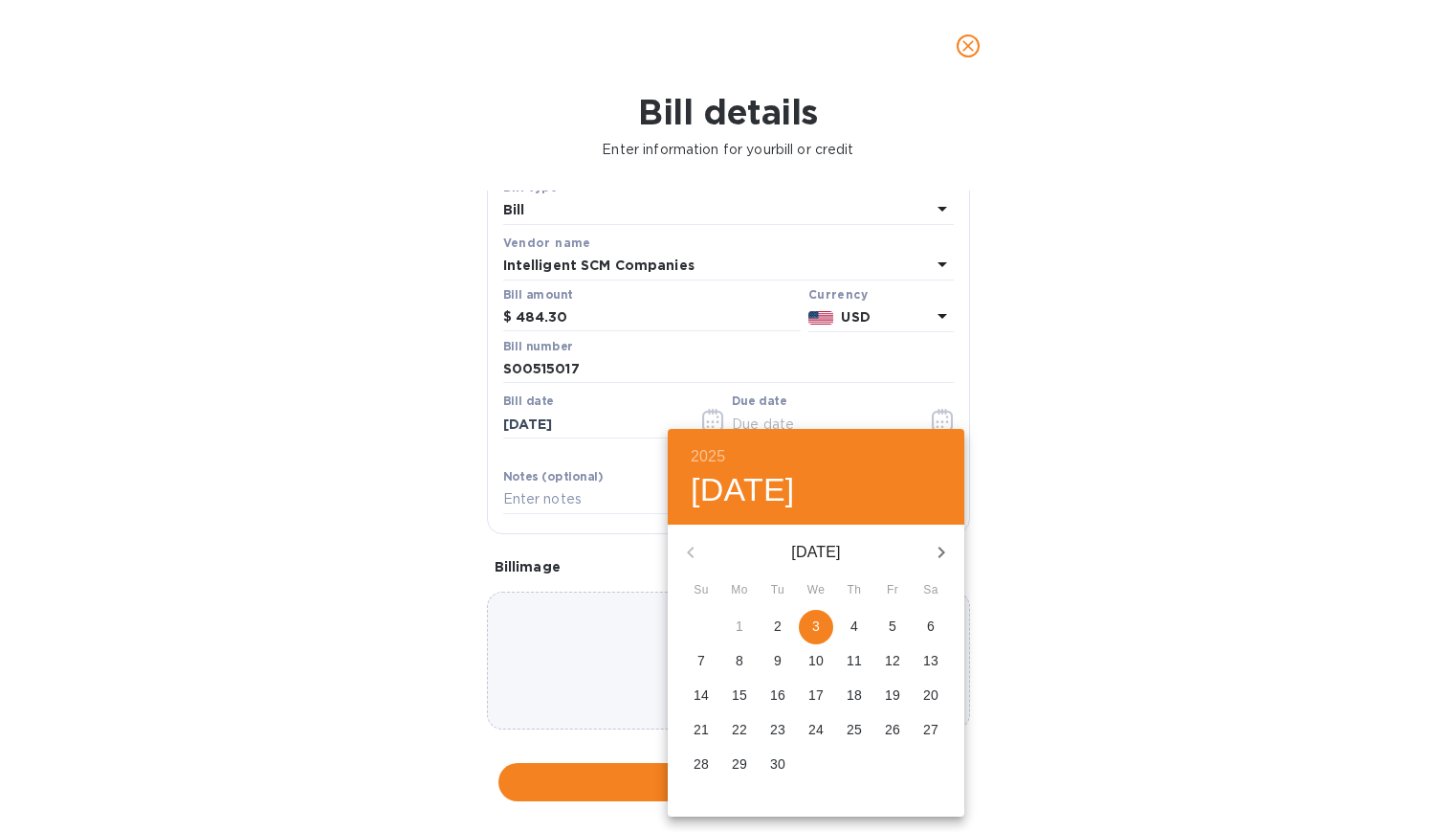
click at [811, 627] on span "3" at bounding box center [816, 626] width 35 height 19
type input "[DATE]"
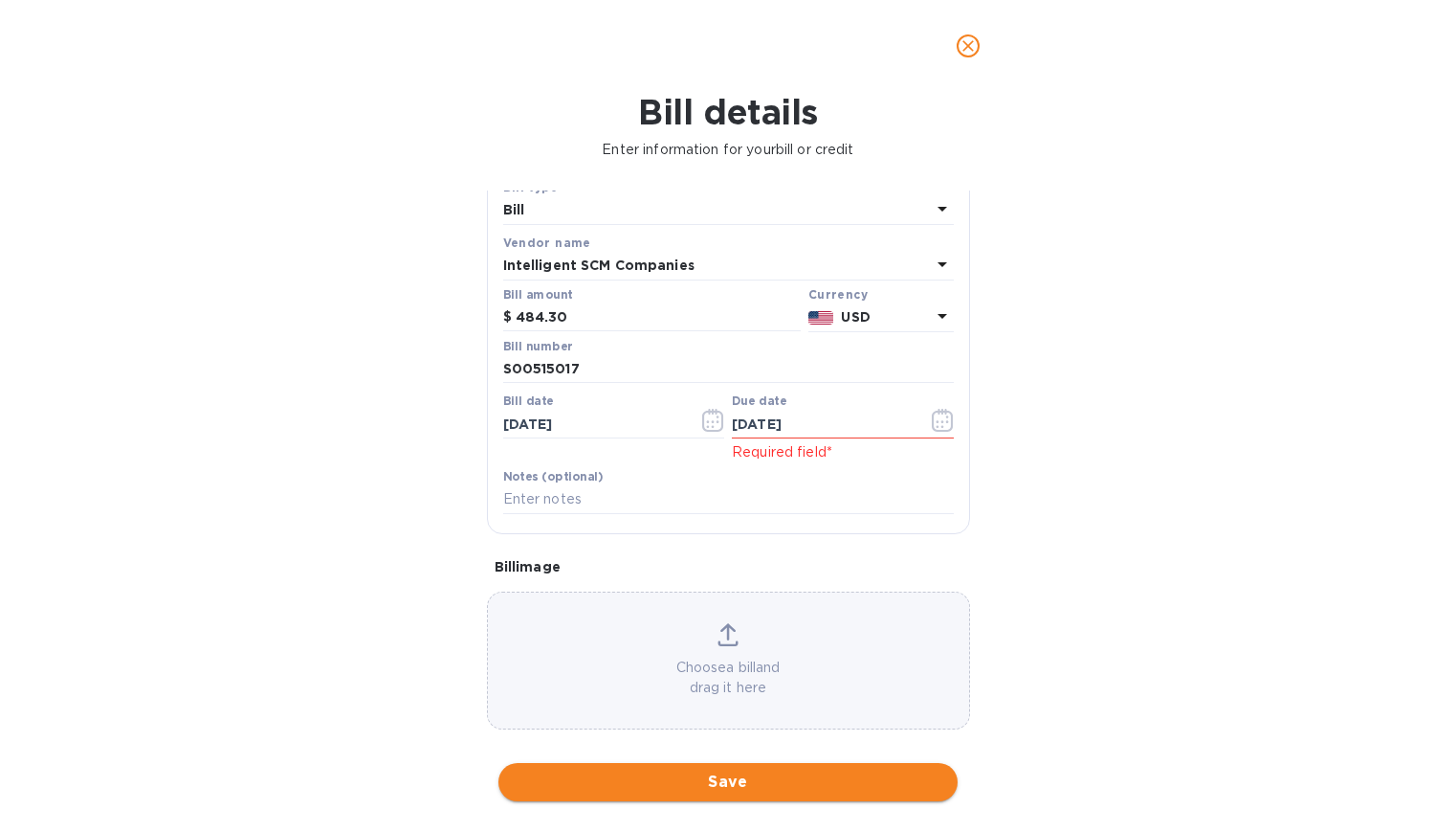
drag, startPoint x: 694, startPoint y: 746, endPoint x: 674, endPoint y: 768, distance: 29.7
click at [674, 768] on div "Bill details Enter information for your bill or credit General information Save…" at bounding box center [728, 461] width 1456 height 739
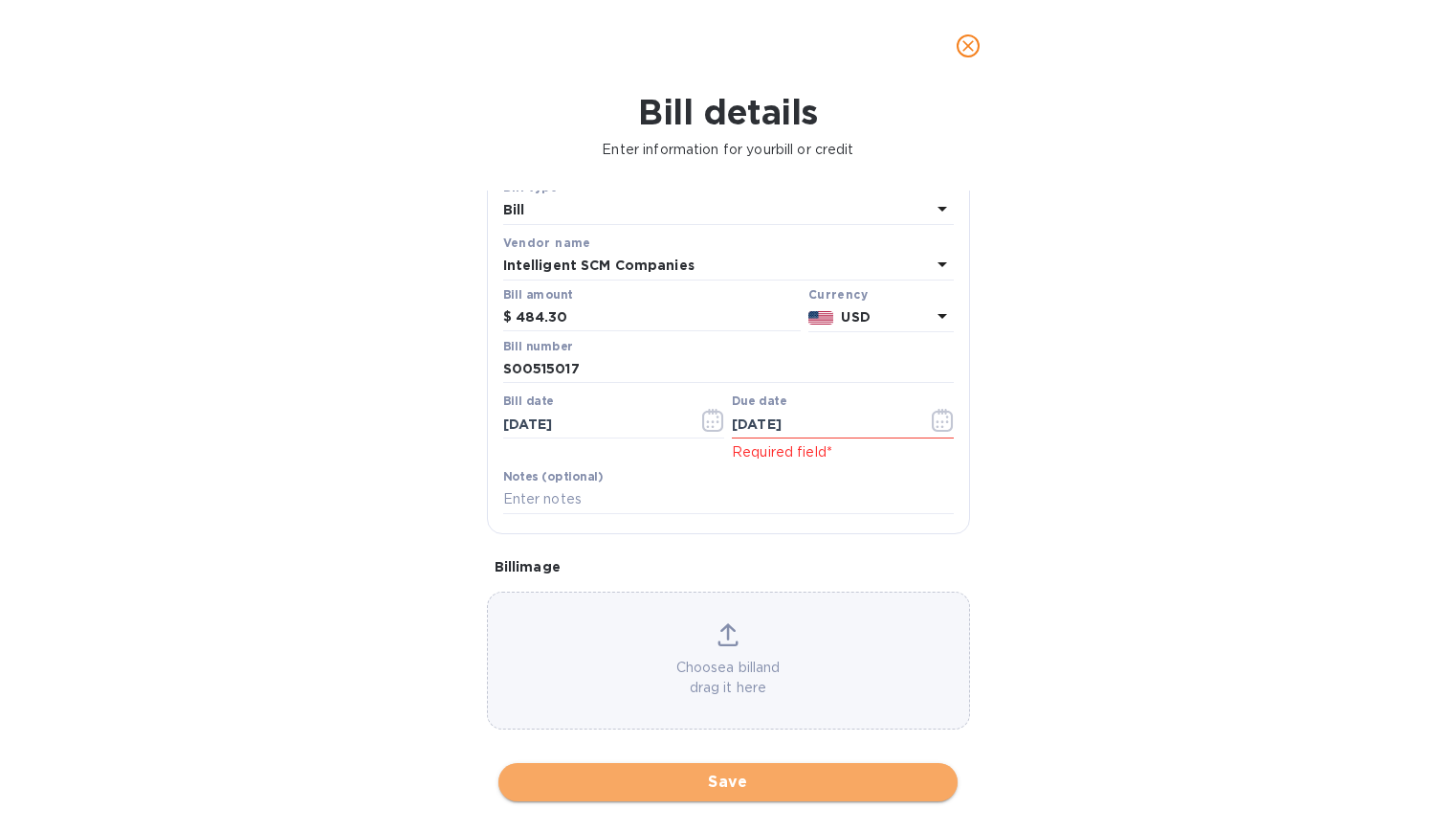
click at [674, 768] on button "Save" at bounding box center [728, 782] width 459 height 39
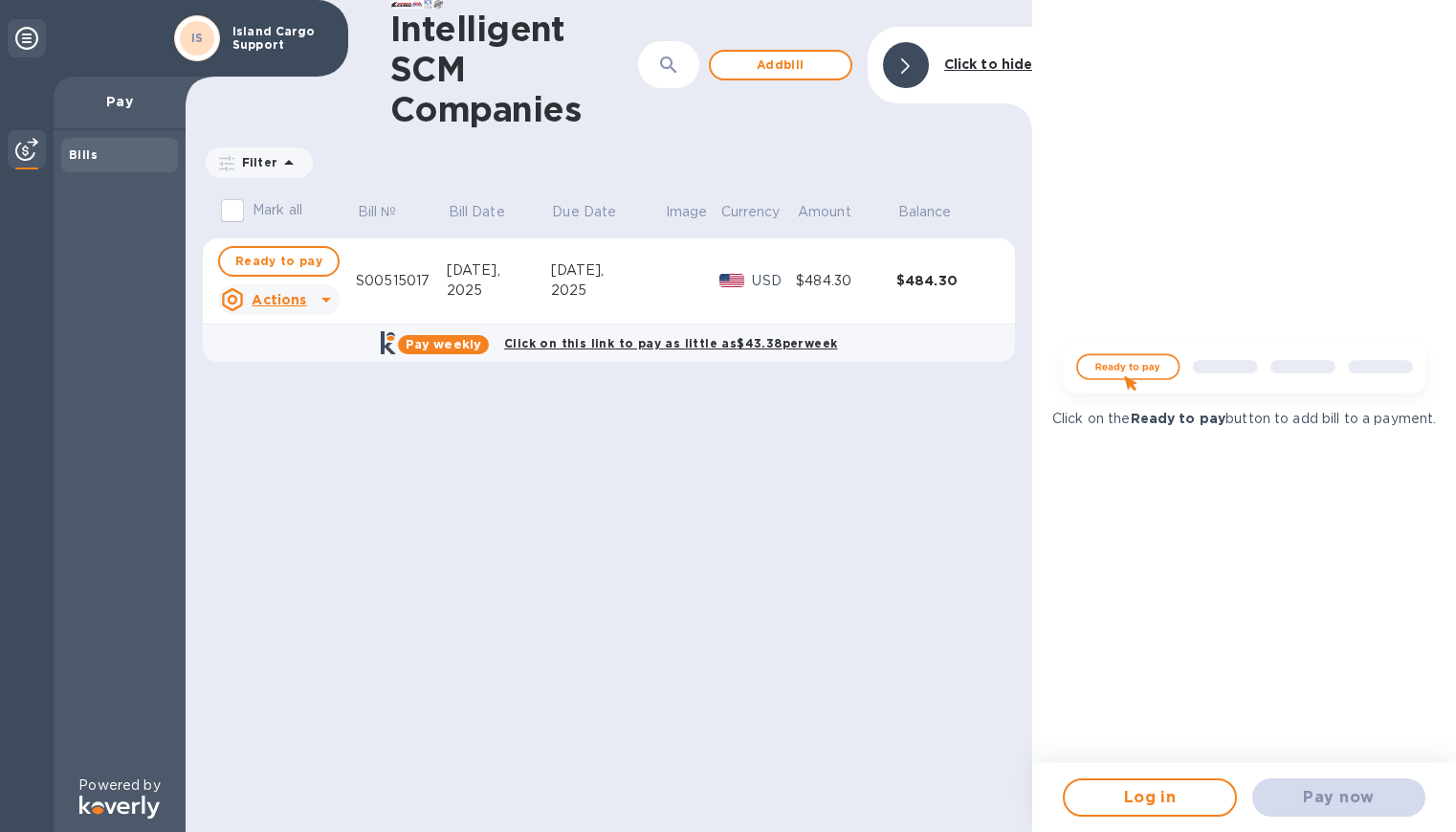
click at [714, 299] on td at bounding box center [692, 281] width 56 height 86
click at [293, 299] on u "Actions" at bounding box center [278, 300] width 55 height 15
click at [620, 276] on div at bounding box center [728, 416] width 1456 height 832
click at [875, 289] on div "$484.30" at bounding box center [846, 281] width 100 height 20
click at [633, 344] on b "Click on this link to pay as little as $43.38 per week" at bounding box center [670, 342] width 332 height 14
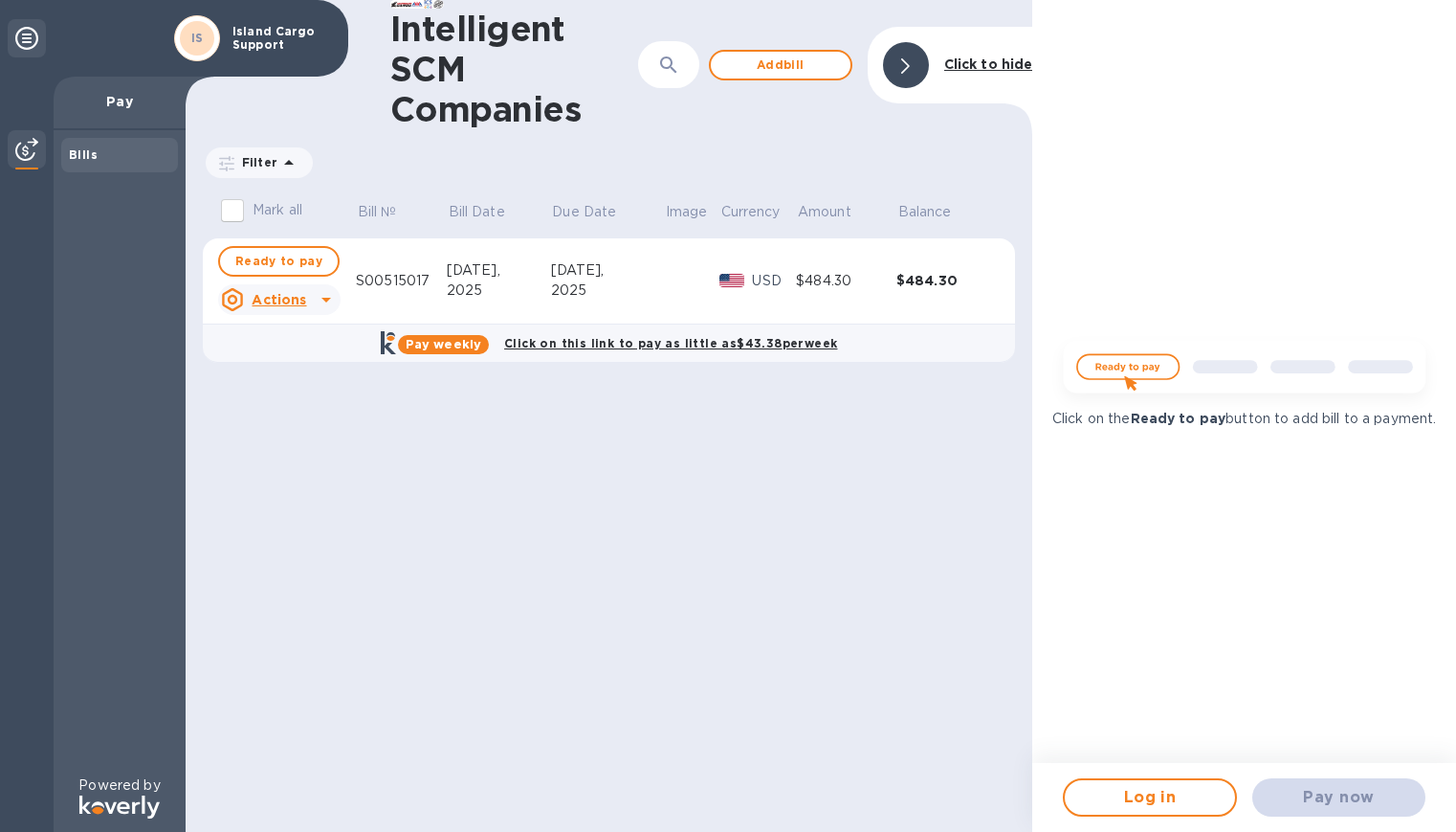
checkbox input "true"
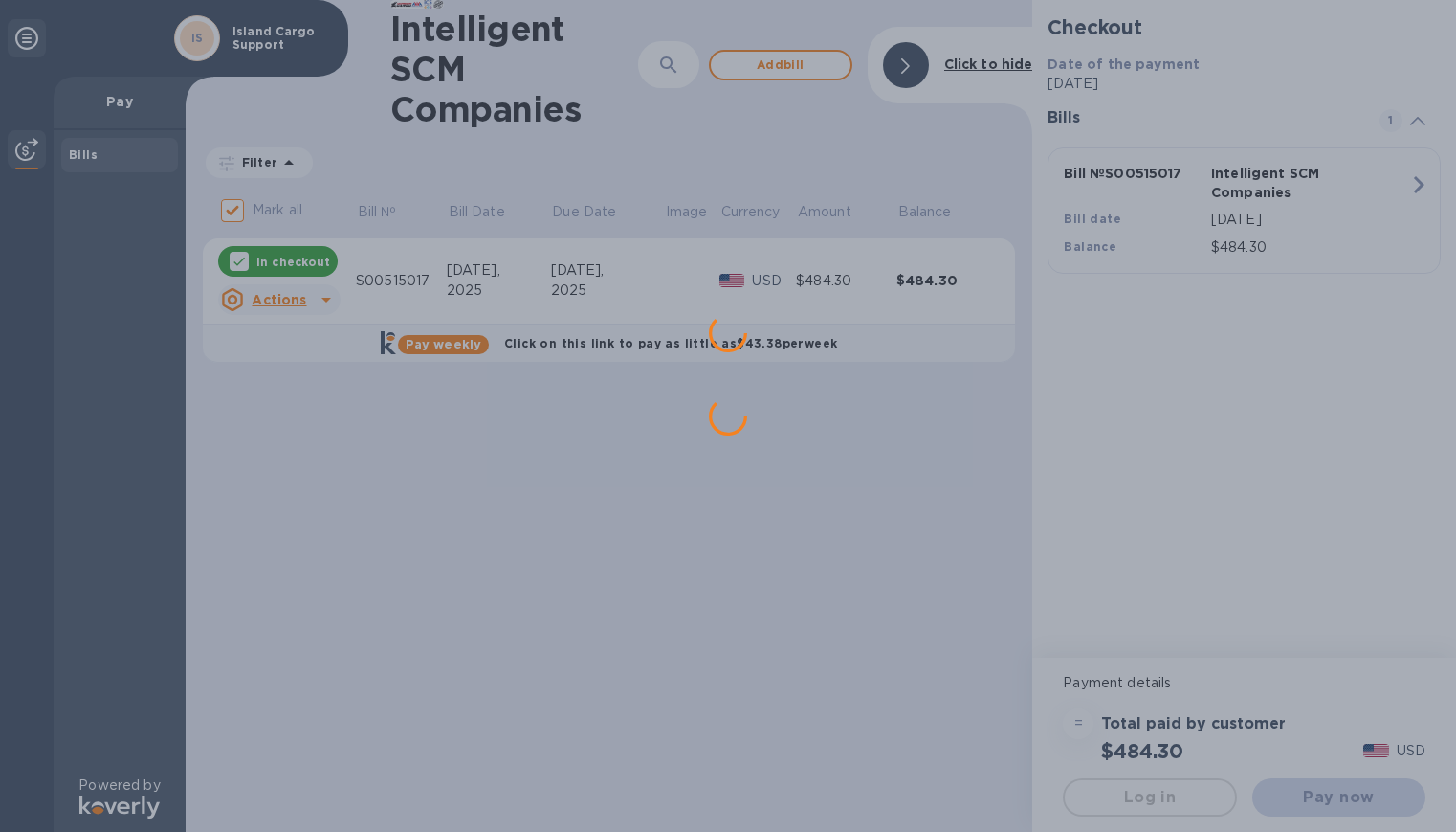
scroll to position [0, 0]
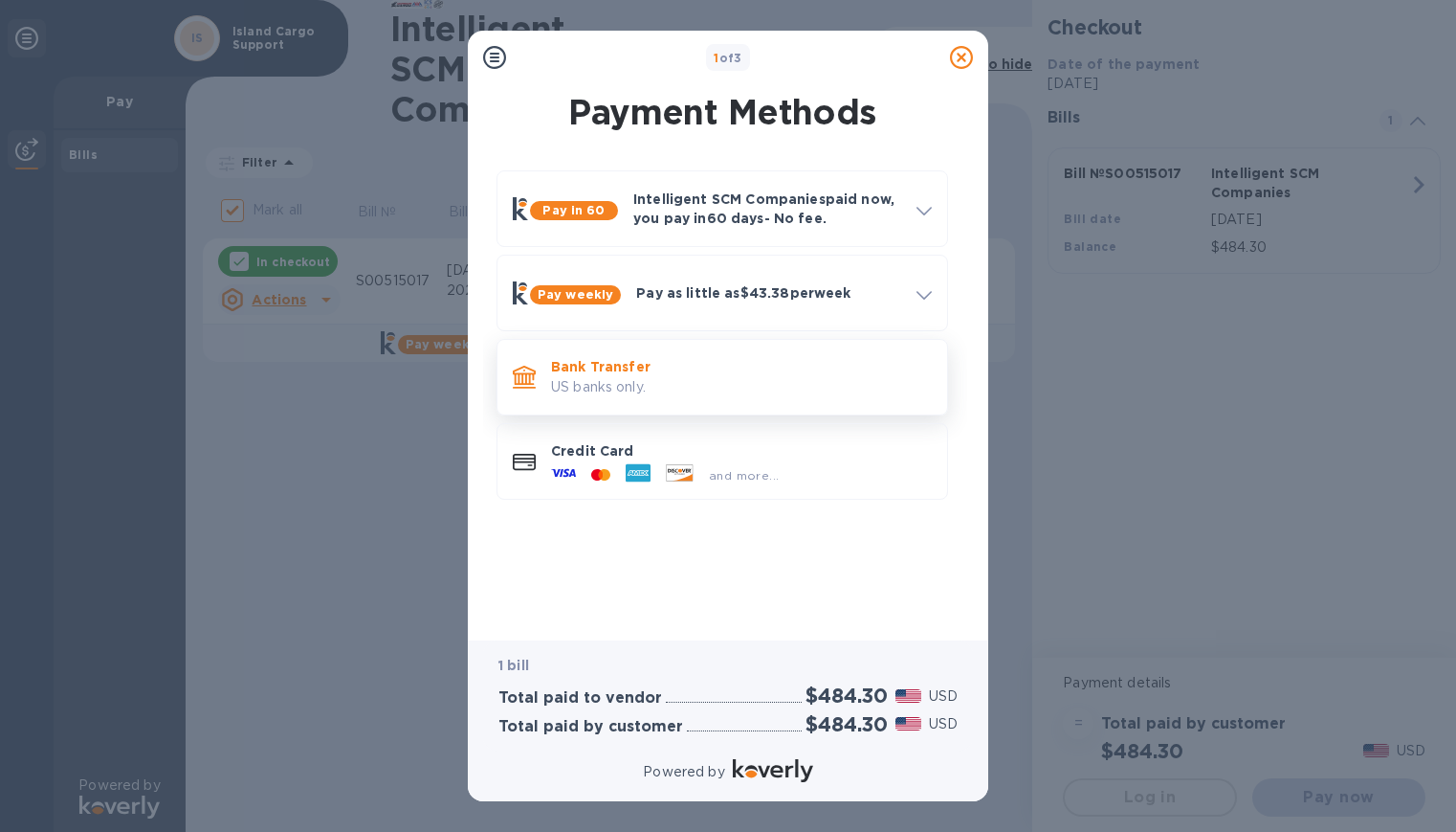
click at [666, 372] on p "Bank Transfer" at bounding box center [741, 366] width 381 height 19
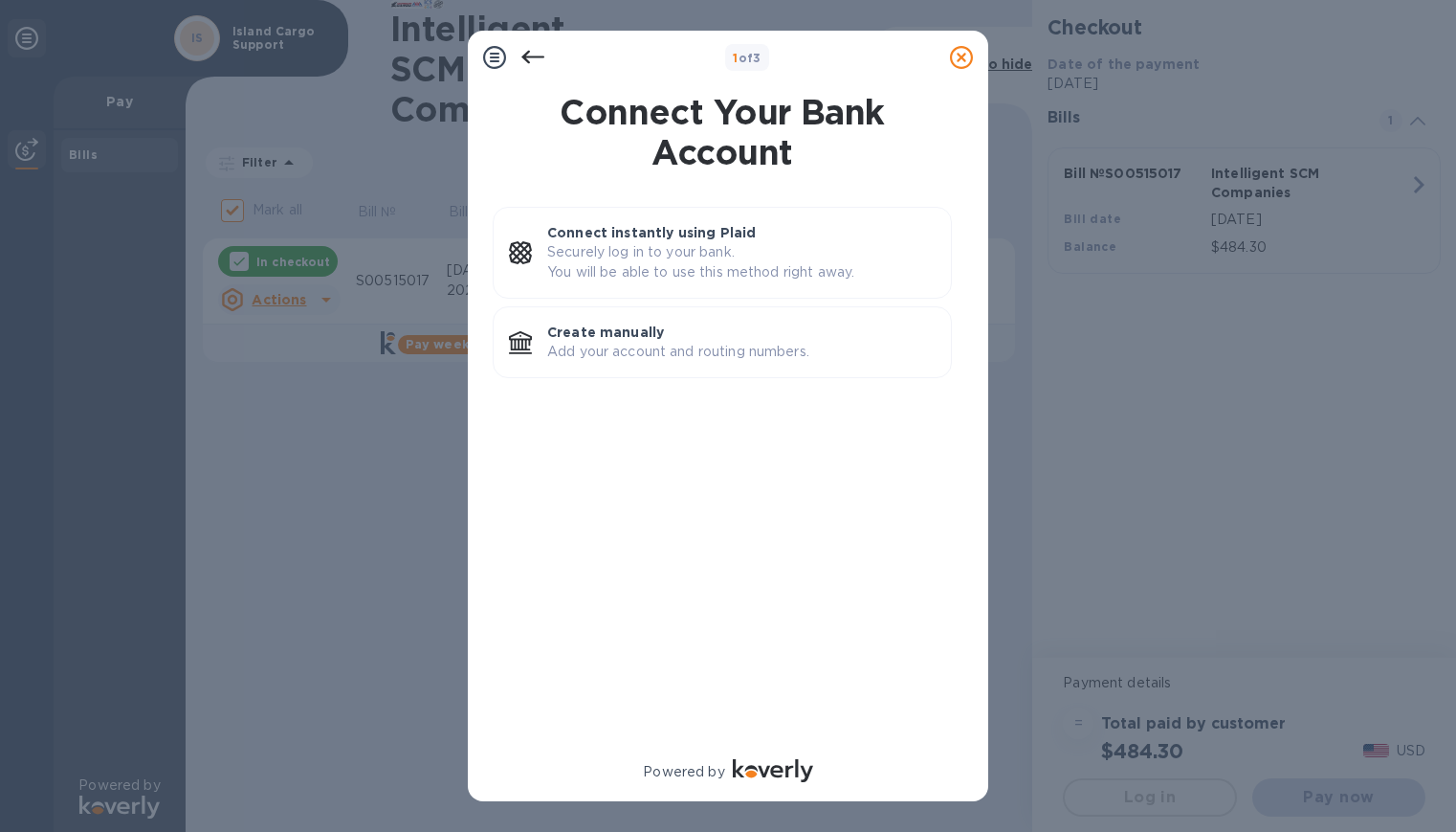
click at [523, 59] on icon at bounding box center [533, 58] width 23 height 13
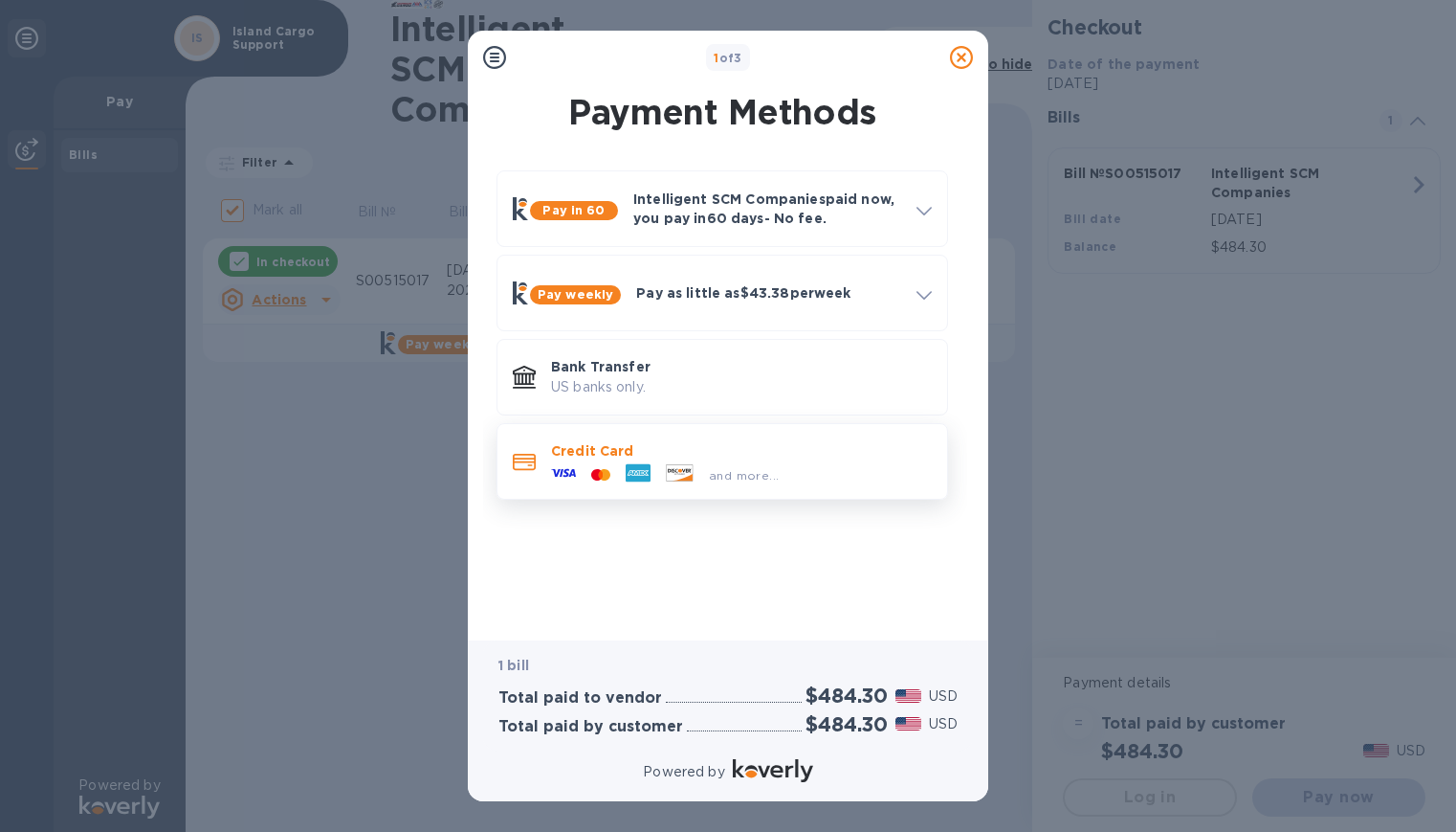
click at [678, 470] on icon at bounding box center [680, 470] width 4 height 4
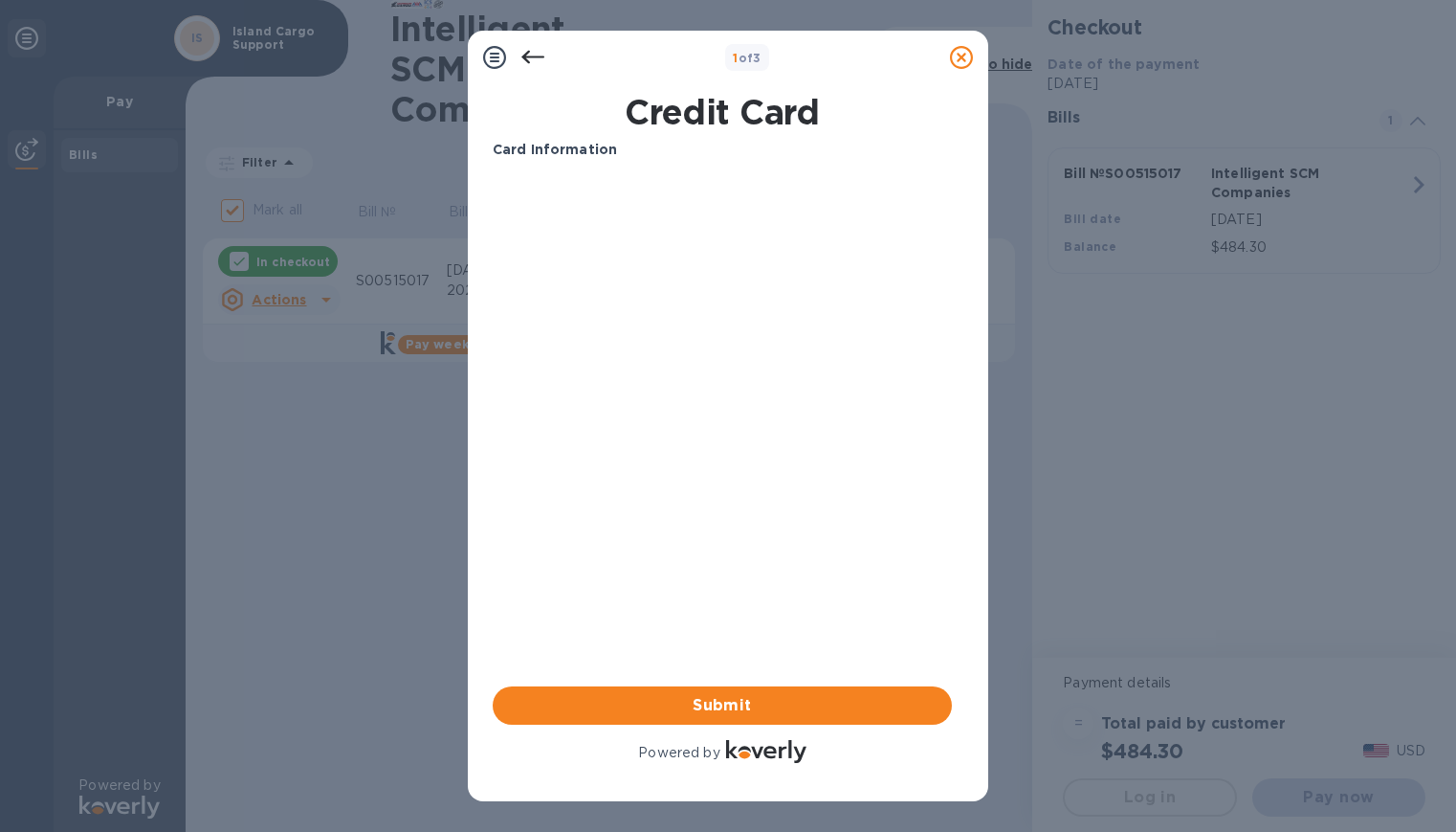
click at [537, 63] on icon at bounding box center [533, 58] width 23 height 23
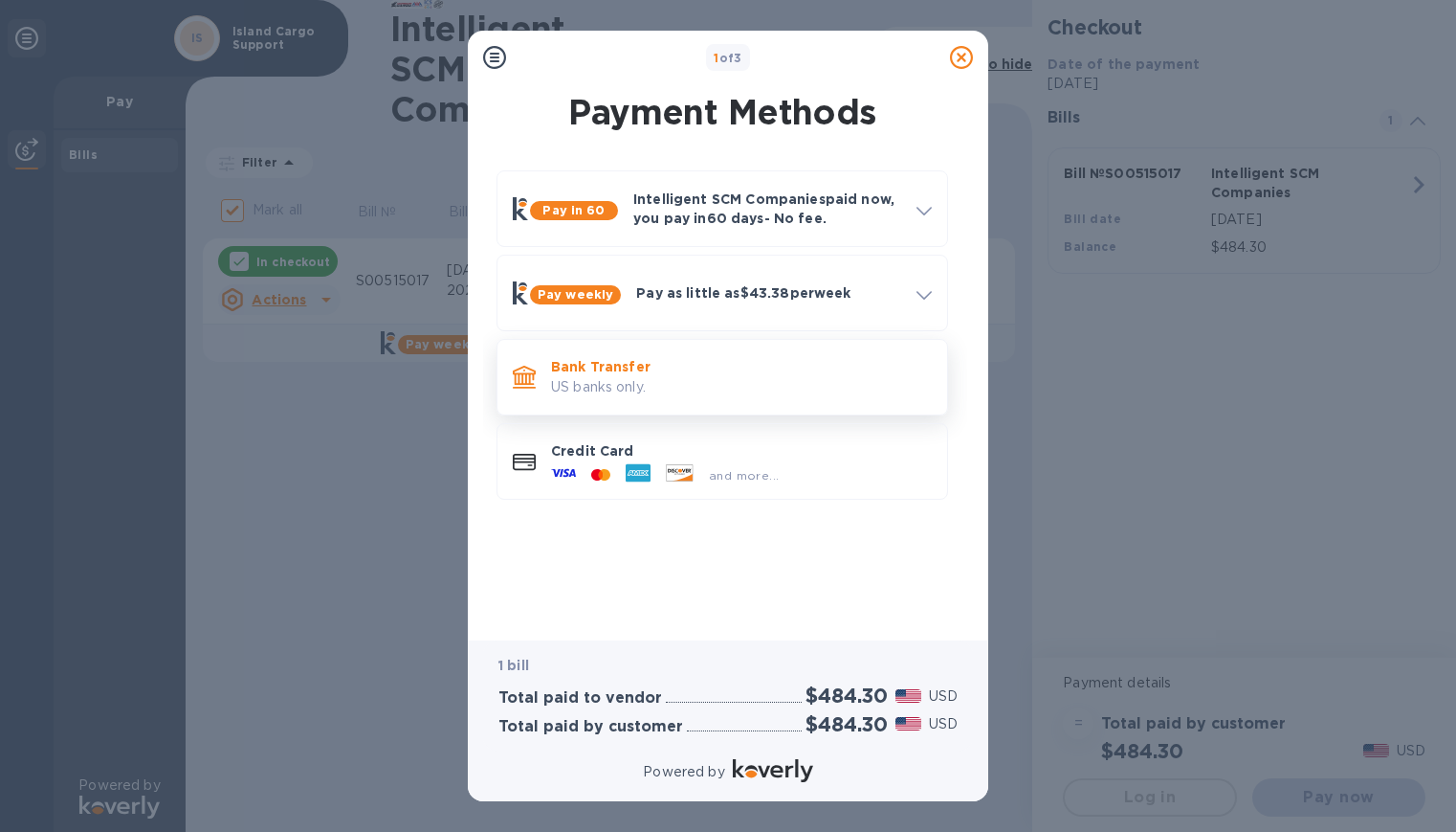
click at [606, 384] on p "US banks only." at bounding box center [741, 387] width 381 height 20
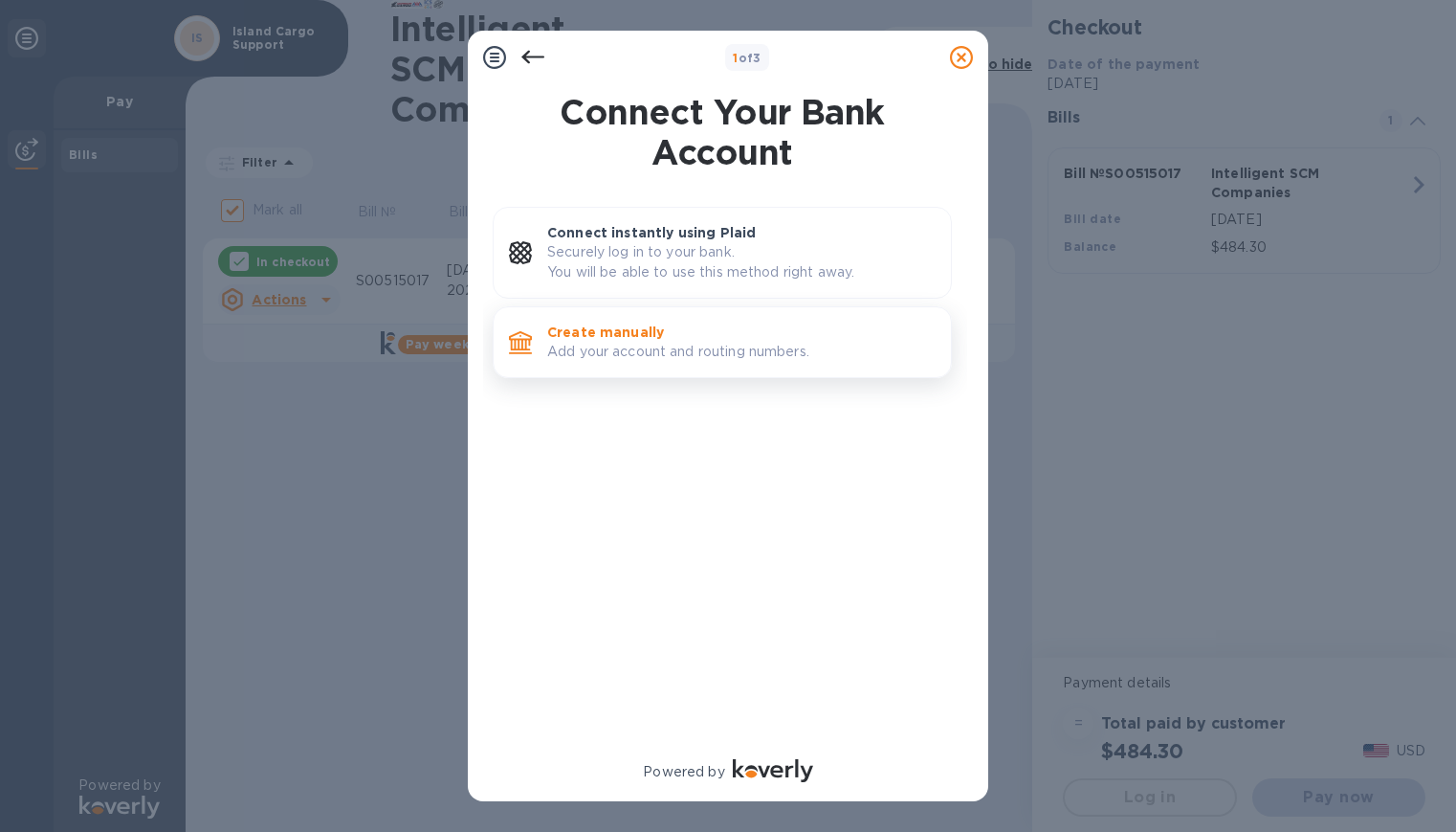
click at [624, 326] on p "Create manually" at bounding box center [741, 333] width 388 height 19
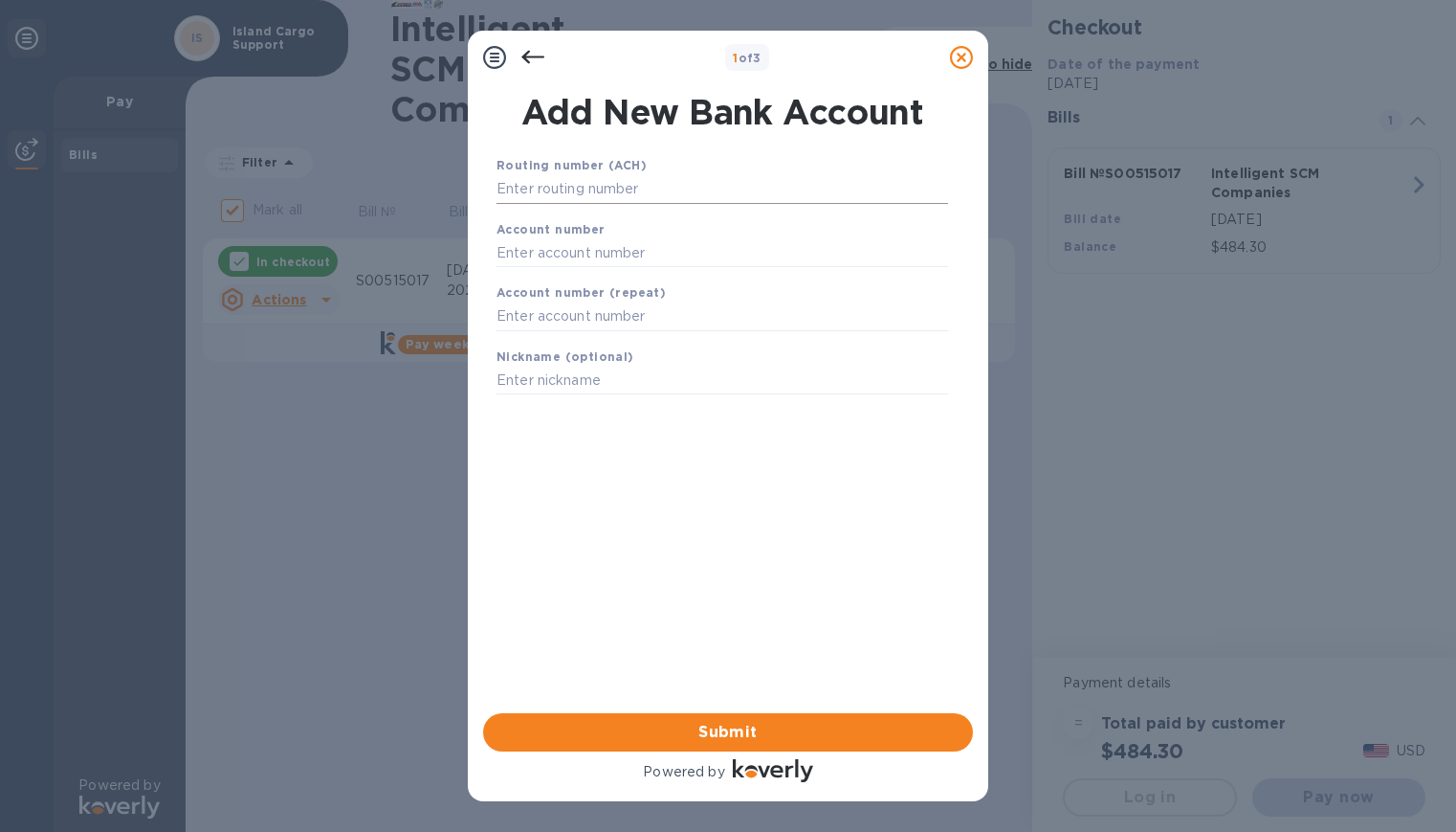
click at [572, 178] on input "text" at bounding box center [722, 190] width 452 height 29
drag, startPoint x: 572, startPoint y: 178, endPoint x: 533, endPoint y: 282, distance: 111.1
click at [533, 282] on div "Account number (repeat)" at bounding box center [722, 307] width 466 height 65
paste input "01100913800"
type input "01100913800"
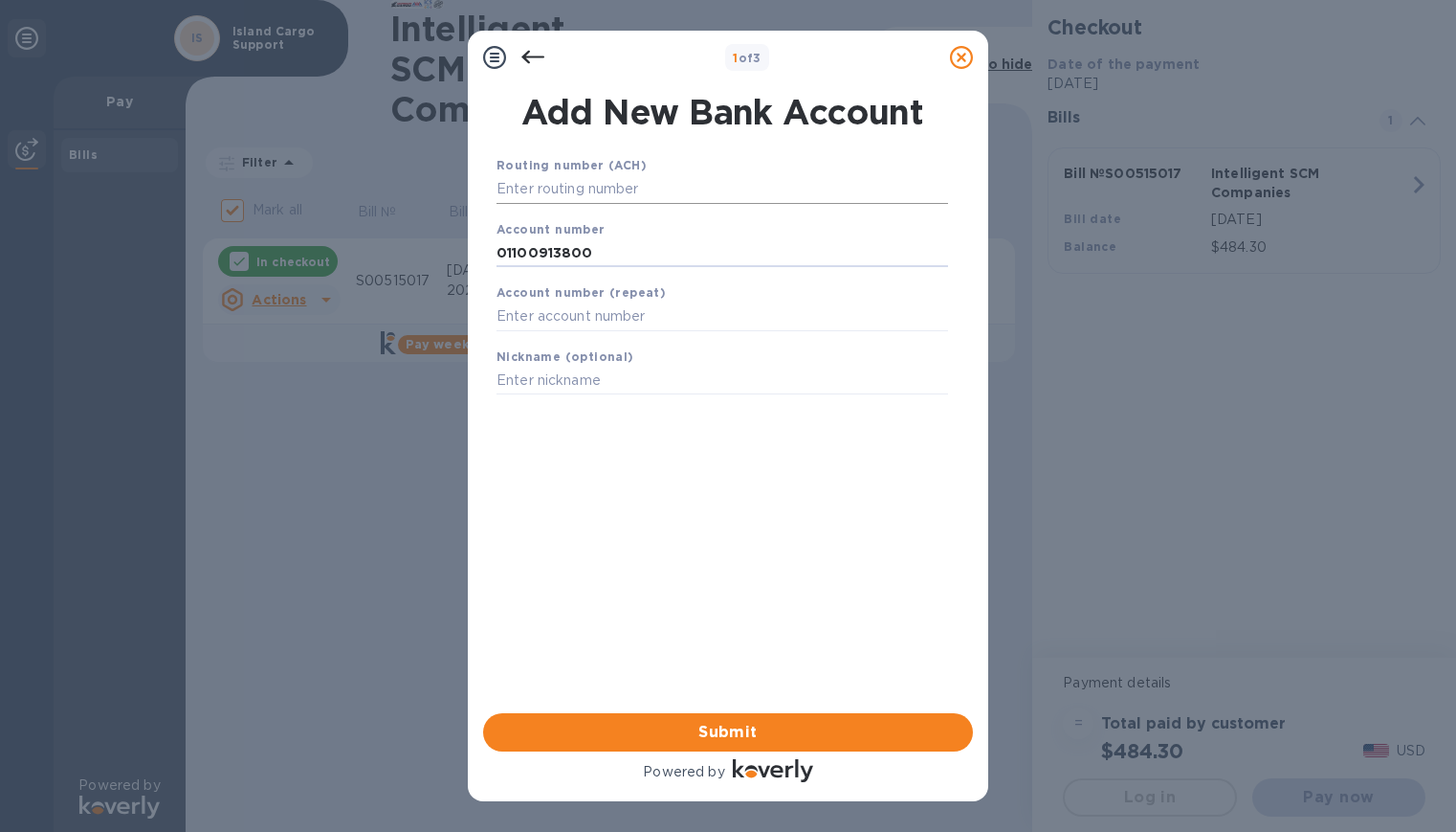
click at [590, 196] on input "text" at bounding box center [722, 190] width 452 height 29
click at [631, 177] on input "text" at bounding box center [722, 190] width 452 height 29
paste input "121404048"
type input "121404048"
click at [589, 326] on input "text" at bounding box center [722, 317] width 452 height 29
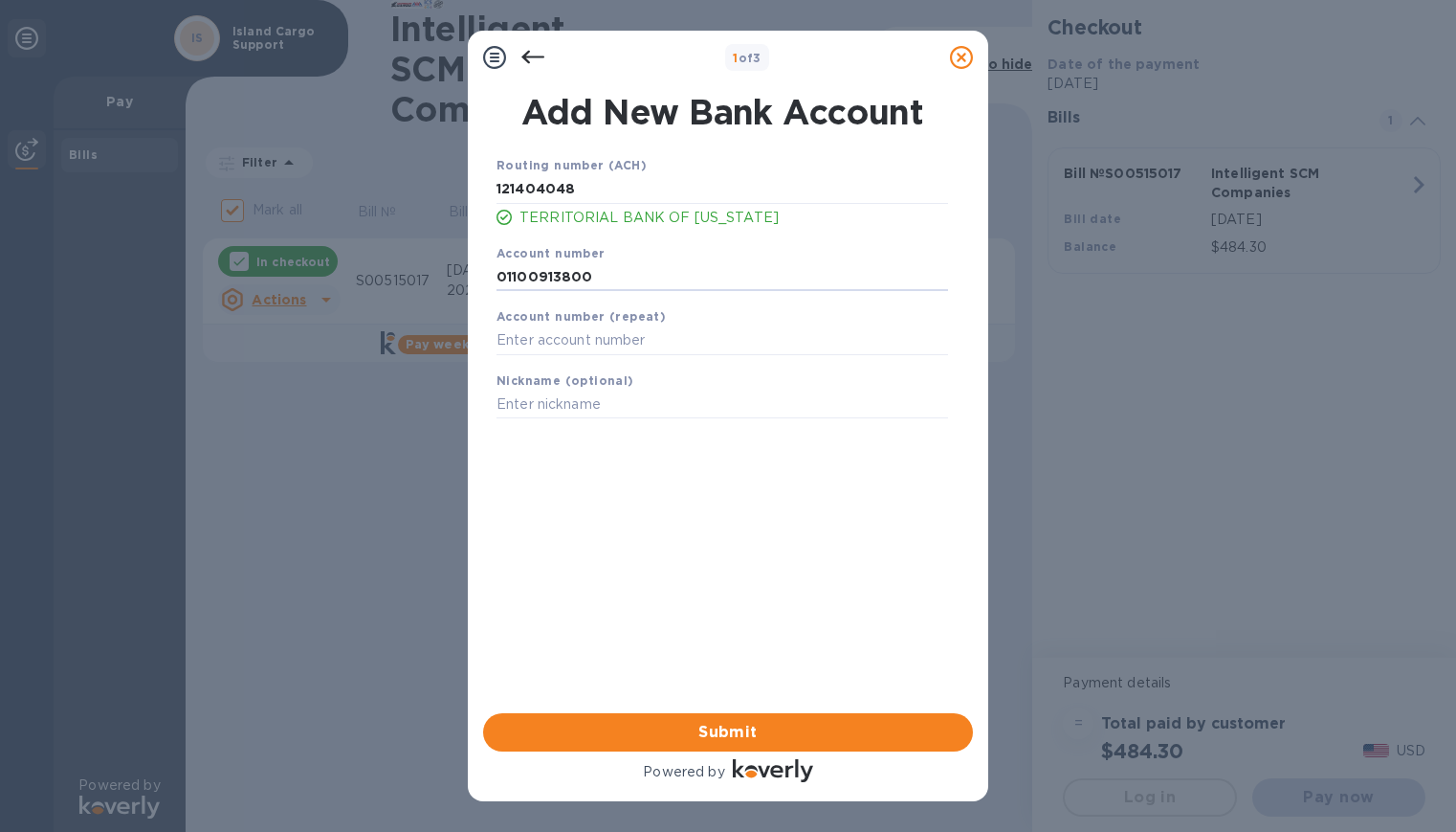
drag, startPoint x: 569, startPoint y: 284, endPoint x: 466, endPoint y: 282, distance: 103.0
click at [466, 282] on div "1 of 3 Add New Bank Account Routing number (ACH) [US_BANK_ROUTING_MICR] TERRITO…" at bounding box center [728, 416] width 1456 height 832
click at [526, 341] on input "text" at bounding box center [722, 340] width 452 height 29
paste input "01100913800"
type input "01100913800"
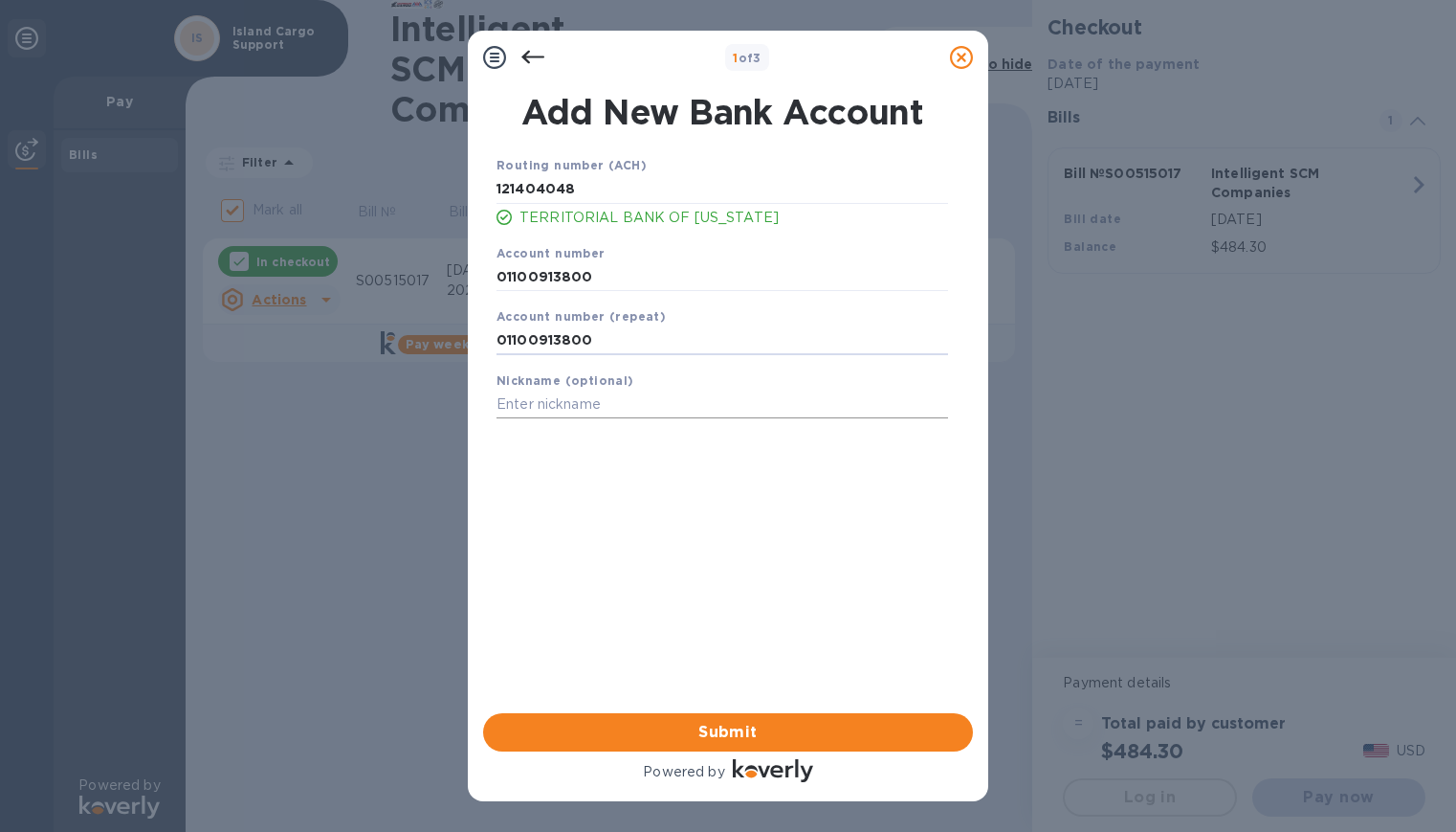
click at [598, 392] on input "text" at bounding box center [722, 405] width 452 height 29
type input "[PERSON_NAME]"
click at [743, 735] on span "Submit" at bounding box center [728, 732] width 459 height 23
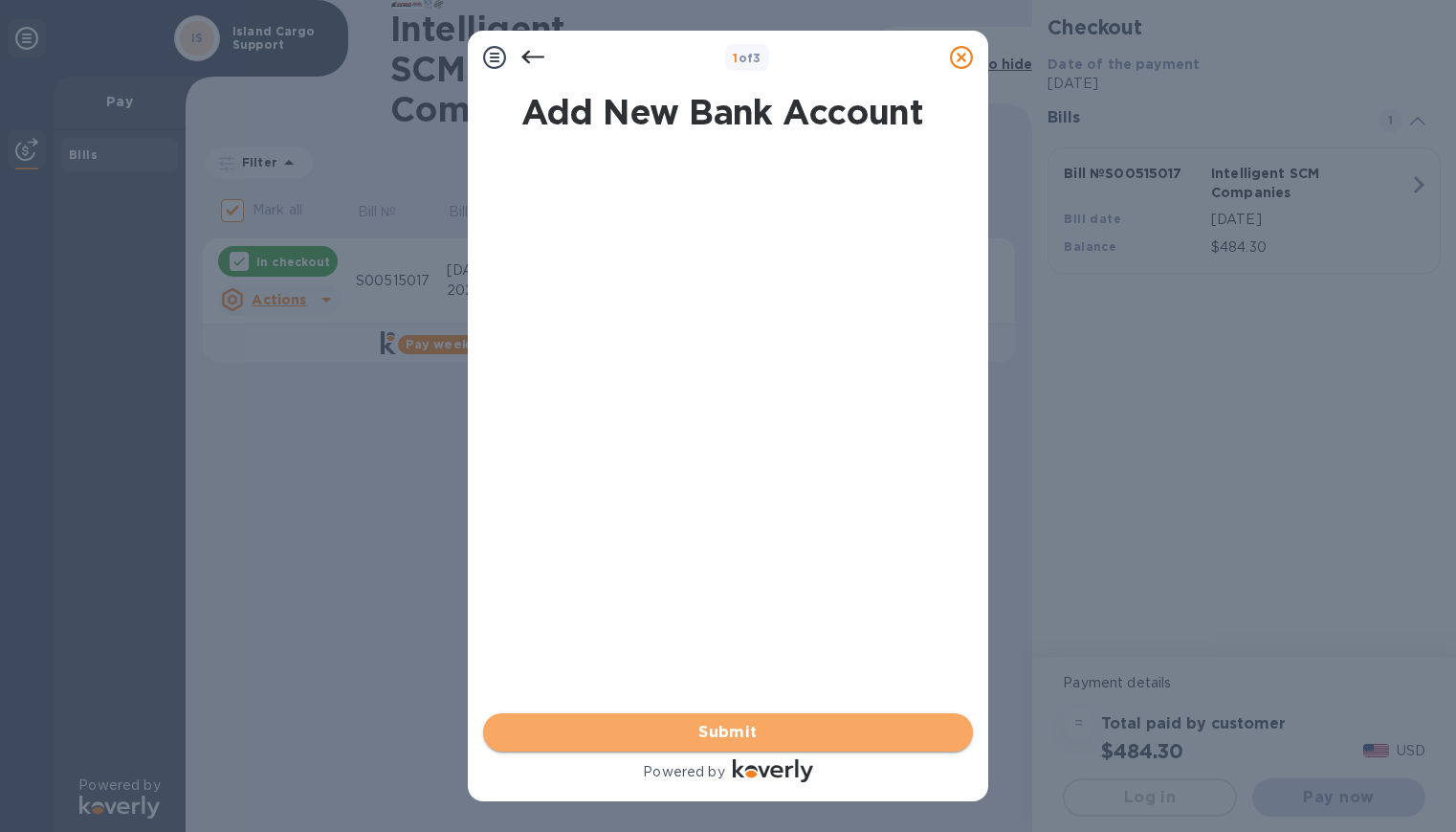
click at [689, 738] on span "Submit" at bounding box center [728, 732] width 459 height 23
